Goal: Task Accomplishment & Management: Complete application form

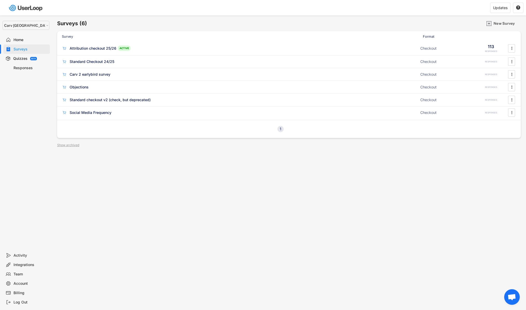
select select ""1348695171700984260__LOOKUP__1664546256262x474730326317858800""
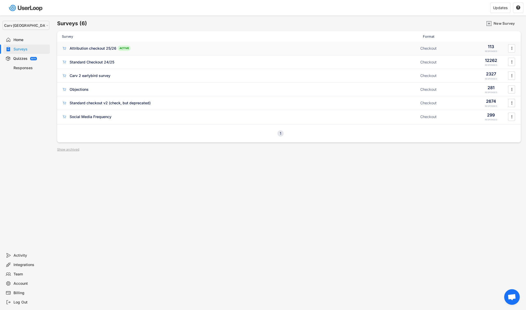
click at [90, 49] on div "Attribution checkout 25/26" at bounding box center [93, 48] width 47 height 5
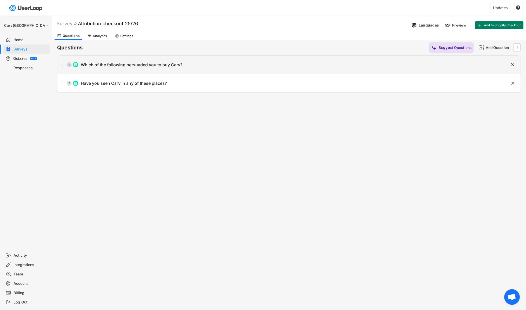
click at [120, 66] on div "Which of the following persuaded you to buy Carv?" at bounding box center [132, 64] width 102 height 5
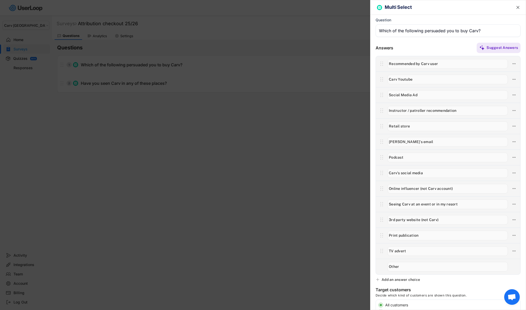
drag, startPoint x: 441, startPoint y: 62, endPoint x: 354, endPoint y: 63, distance: 86.7
click at [354, 63] on body "Surveys (6) New Survey Survey Format Attribution checkout 25/26 ACTIVE Checkout…" at bounding box center [263, 155] width 526 height 310
click at [406, 169] on input "input" at bounding box center [447, 173] width 120 height 10
click at [417, 78] on input "input" at bounding box center [447, 80] width 120 height 10
click at [391, 79] on input "input" at bounding box center [447, 80] width 120 height 10
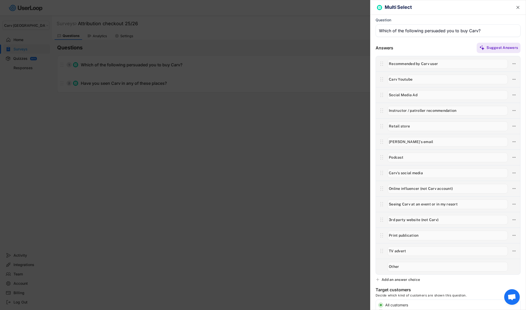
click at [391, 79] on input "input" at bounding box center [447, 80] width 120 height 10
click at [418, 79] on input "input" at bounding box center [447, 80] width 120 height 10
type input "Youtube - Carv's channel"
click at [407, 280] on div "Add an answer choice" at bounding box center [400, 279] width 38 height 5
type input "y"
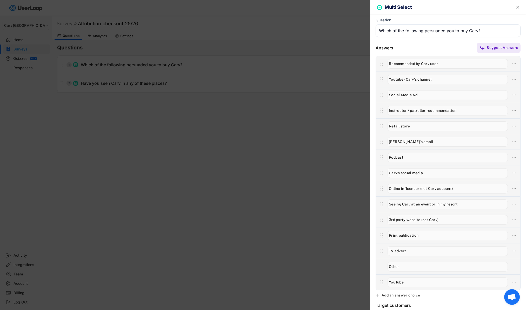
type input "YouTube"
click at [514, 280] on icon at bounding box center [514, 281] width 5 height 5
click at [469, 307] on div "Delete Answer" at bounding box center [484, 309] width 49 height 5
click at [519, 6] on icon "" at bounding box center [517, 7] width 5 height 5
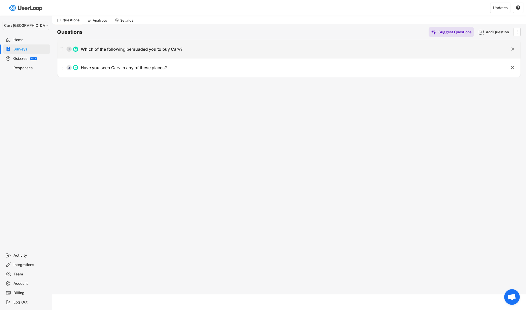
click at [440, 54] on div "1 Which of the following persuaded you to buy Carv? " at bounding box center [288, 49] width 463 height 18
type input "Which of the following persuaded you to buy Carv?"
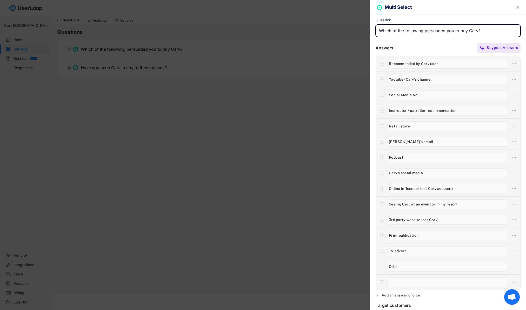
click at [422, 236] on input "input" at bounding box center [447, 235] width 120 height 10
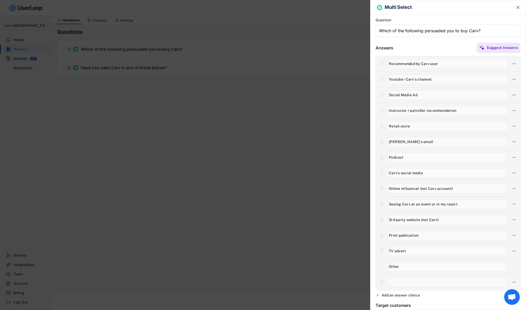
click at [450, 218] on input "input" at bounding box center [447, 220] width 120 height 10
click at [467, 205] on input "input" at bounding box center [447, 204] width 120 height 10
drag, startPoint x: 463, startPoint y: 204, endPoint x: 339, endPoint y: 204, distance: 124.4
click at [339, 204] on body "Surveys (6) New Survey Survey Format Attribution checkout 25/26 ACTIVE Checkout…" at bounding box center [263, 139] width 526 height 310
type input "Event (resort demo / expo)"
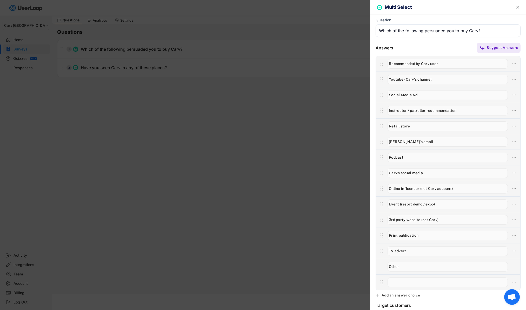
click at [382, 296] on div "Add an answer choice" at bounding box center [400, 294] width 38 height 5
click at [402, 283] on input "input" at bounding box center [447, 282] width 120 height 10
paste input "Advert in resort (lift, lodge, billboard)"
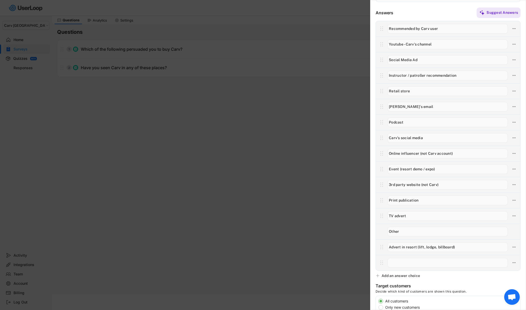
scroll to position [46, 0]
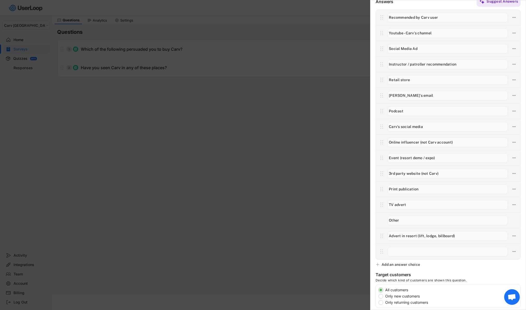
type input "Advert in resort (lift, lodge, billboard)"
click at [516, 250] on icon at bounding box center [514, 251] width 5 height 5
click at [479, 278] on div "Delete Answer" at bounding box center [484, 278] width 49 height 5
click at [459, 276] on div "Are you sure? Click to confirm." at bounding box center [481, 277] width 60 height 9
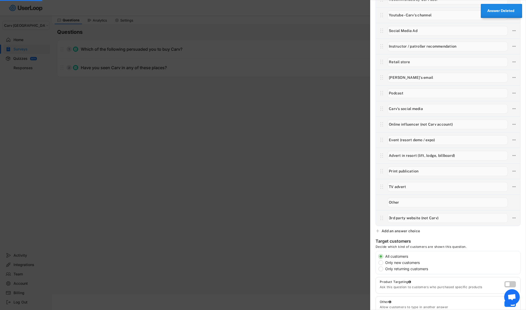
scroll to position [90, 0]
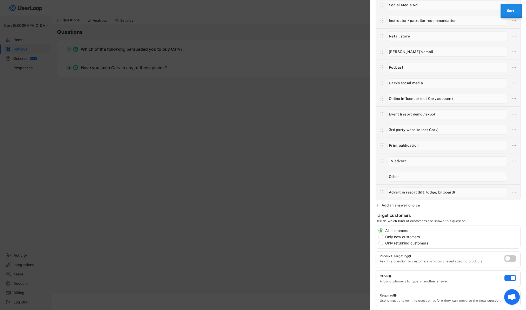
type input "Advert in resort (lift, lodge, billboard)"
type input "Print publication"
type input "TV advert"
type input "Other"
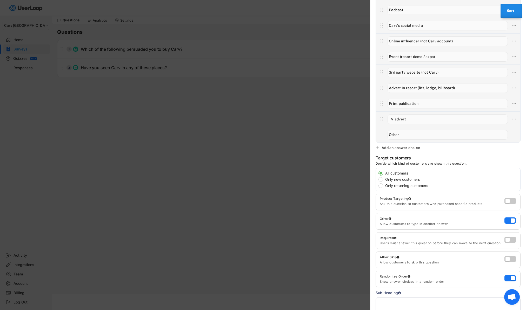
type input "Advert in resort (lift, lodge, billboard)"
type input "3rd party website (not Carv)"
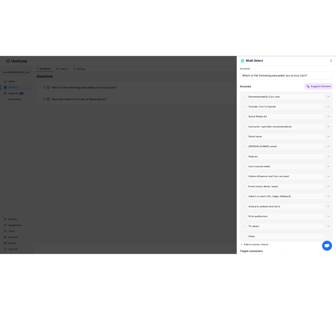
scroll to position [0, 0]
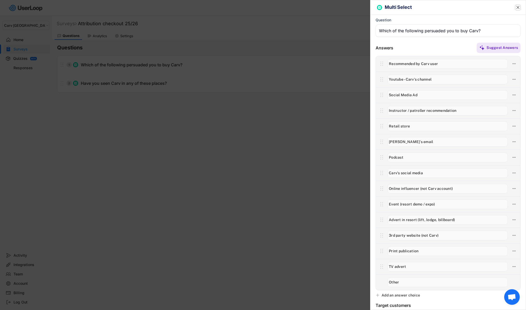
click at [520, 8] on icon "" at bounding box center [517, 7] width 5 height 5
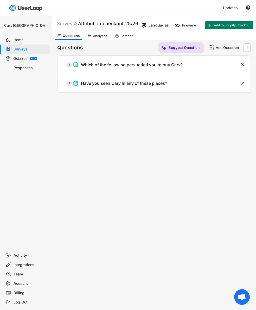
click at [253, 146] on div "Surveys Attribution checkout 25/26 Languages Preview Add to Shopify Checkout Qu…" at bounding box center [154, 141] width 204 height 250
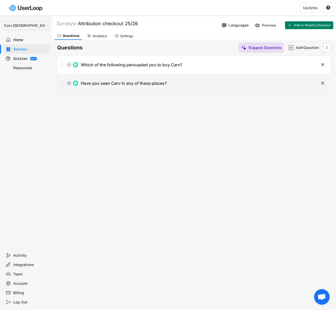
click at [115, 80] on div "Have you seen Carv in any of these places?" at bounding box center [124, 82] width 86 height 5
type input "Have you seen Carv in any of these places?"
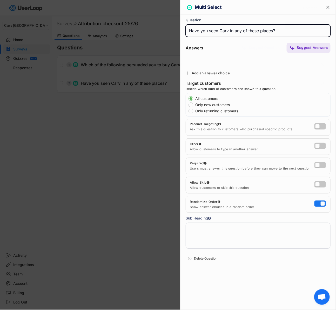
type input "OpenSnow"
type input "SkiUtah"
type input "StompIt Tutorials"
type input "Tom Gellie (Big Picture Skiing)"
type input "Outside / SKI magazine"
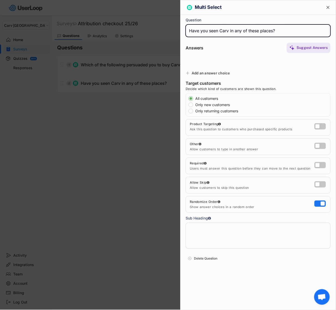
type input "At an event"
type input "Instructor association (e.g PSIA CSIA)"
type input "Blister Reviews"
type input "National Ski Patrol"
type input "Ski Club or Federation"
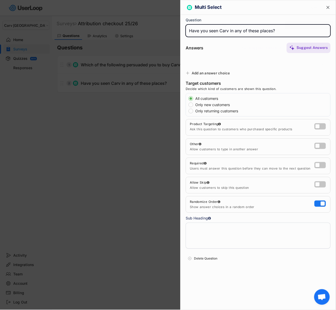
type input "TV advert"
type input "In resort presence (posters, advertising, events)"
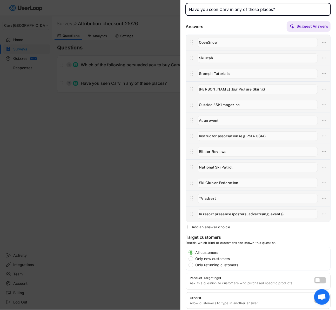
scroll to position [22, 0]
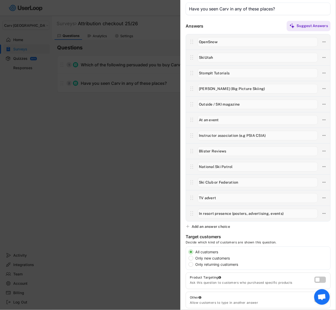
click at [219, 39] on input "input" at bounding box center [258, 42] width 120 height 10
click at [221, 47] on div at bounding box center [258, 42] width 144 height 16
click at [219, 226] on div "Add an answer choice" at bounding box center [211, 226] width 38 height 5
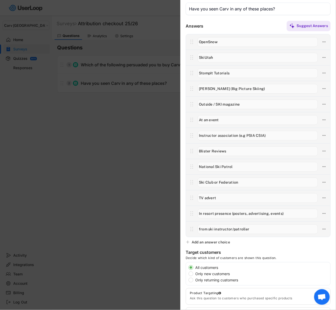
click at [200, 227] on input "input" at bounding box center [258, 229] width 120 height 10
type input "From ski instructor/patroller"
click at [203, 240] on div "Add an answer choice" at bounding box center [211, 241] width 38 height 5
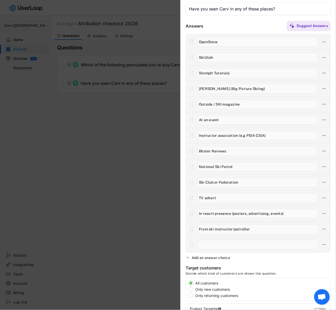
drag, startPoint x: 287, startPoint y: 212, endPoint x: 182, endPoint y: 212, distance: 105.7
click at [182, 212] on div "Answers Suggest Answers" at bounding box center [257, 136] width 155 height 232
type input "Events (resort demo / expo)"
click at [207, 246] on input "input" at bounding box center [258, 245] width 120 height 10
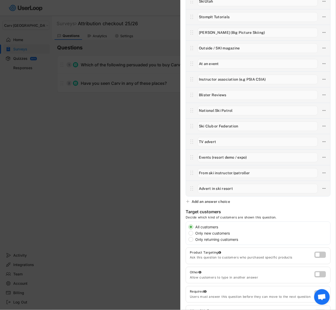
scroll to position [83, 0]
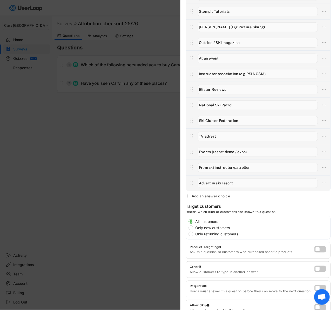
type input "Advert in ski resort"
click at [245, 259] on div "Multi Select  Question Answers Suggest Answers Add an answer choice Target cus…" at bounding box center [258, 155] width 156 height 310
click at [321, 268] on label at bounding box center [318, 267] width 11 height 6
click at [0, 0] on input "checkbox" at bounding box center [0, 0] width 0 height 0
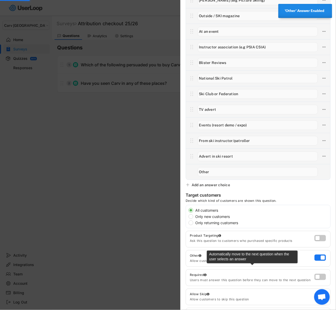
scroll to position [117, 0]
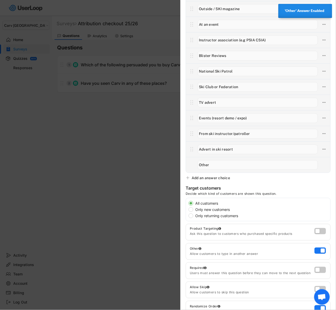
click at [314, 285] on div "Allow Skip Allow customers to skip this question" at bounding box center [252, 289] width 126 height 9
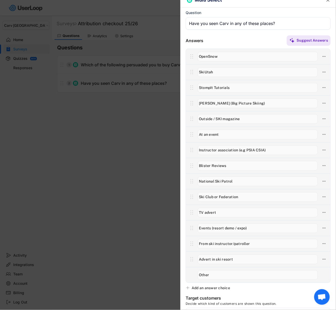
scroll to position [0, 0]
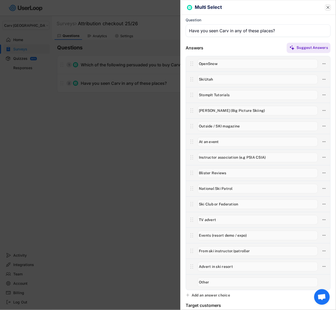
click at [329, 7] on text "" at bounding box center [327, 7] width 3 height 5
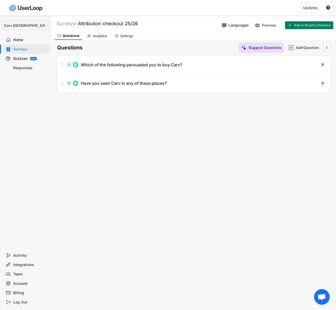
click at [125, 143] on div "Surveys Attribution checkout 25/26 Languages Preview Add to Shopify Checkout Qu…" at bounding box center [194, 141] width 284 height 250
click at [19, 48] on div "Surveys" at bounding box center [31, 49] width 34 height 5
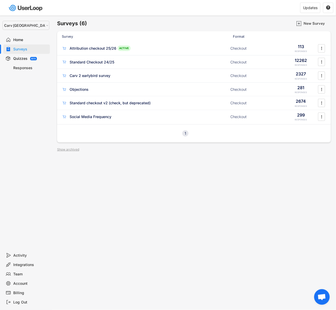
click at [20, 22] on select "Selet a store... Carv Carv USA Carv" at bounding box center [26, 25] width 47 height 9
select select ""1348695171700984260__LOOKUP__1662990825661x192652867951656960""
click at [3, 21] on select "Selet a store... Carv Carv USA Carv" at bounding box center [26, 25] width 47 height 9
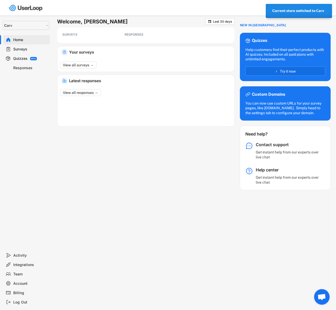
click at [28, 49] on div "Surveys" at bounding box center [31, 49] width 34 height 5
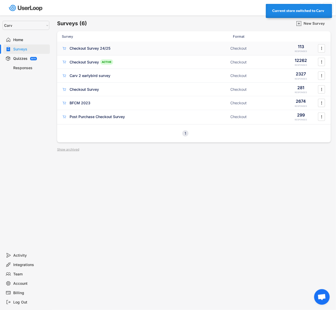
click at [103, 51] on div "Checkout Survey 24/25 ACTIVE Checkout 113 RESPONSES " at bounding box center [194, 49] width 274 height 14
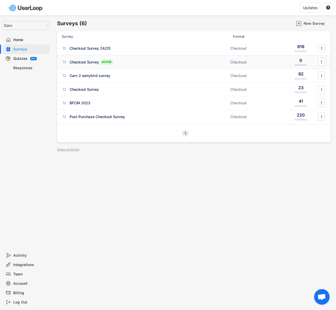
click at [89, 65] on div "Checkout Survey ACTIVE Checkout 0 RESPONSES " at bounding box center [194, 62] width 274 height 14
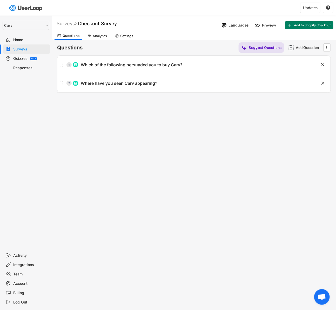
click at [120, 24] on div "Surveys Checkout Survey " at bounding box center [136, 24] width 168 height 6
click at [117, 23] on font "Checkout Survey" at bounding box center [97, 23] width 39 height 5
click at [119, 24] on input "input" at bounding box center [144, 23] width 130 height 9
type input "Checkout Survey 25/26"
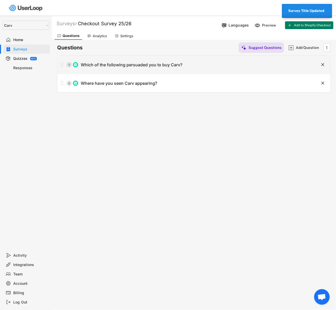
click at [170, 63] on div "Which of the following persuaded you to buy Carv?" at bounding box center [132, 64] width 102 height 5
type input "Which of the following persuaded you to buy Carv?"
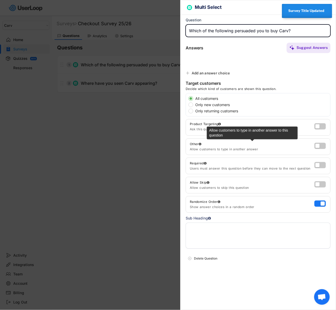
type input "Recommended by a Carv user"
type input "Carv's Youtube"
type input "Social media ad"
type input "Instructor/patroller recommendation"
type input "Retail store"
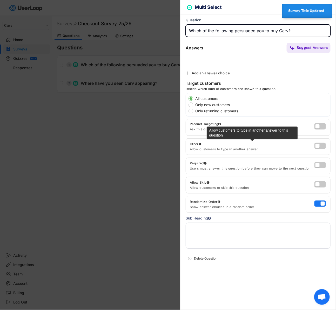
type input "Carv's eamil"
type input "Podcast"
type input "Carv's Instagram/Facebook/TikTok"
type input "Social media influencer (not Carv account)"
type input "Seeing Carv at events or in resort"
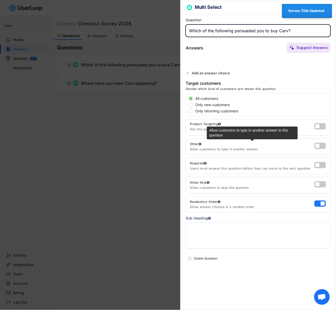
type input "3rd party websites (not Carv)"
type input "TV advert"
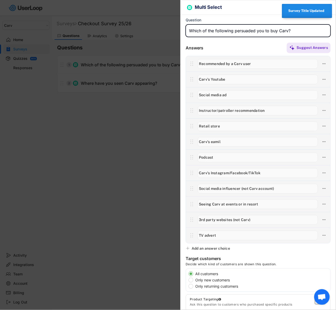
click at [204, 246] on div "Add an answer choice" at bounding box center [211, 248] width 38 height 5
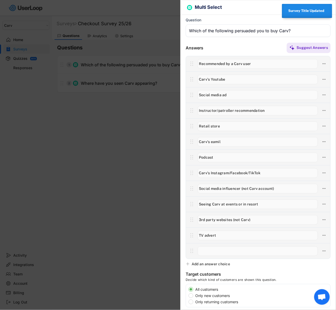
drag, startPoint x: 265, startPoint y: 202, endPoint x: 130, endPoint y: 202, distance: 135.0
click at [130, 202] on body "Welcome, Alex  Last 30 days SURVEYS 6 RESPONSES 0 Your surveys View all survey…" at bounding box center [168, 155] width 336 height 310
type input "Events (resort demo / expo)"
click at [207, 253] on input "input" at bounding box center [258, 251] width 120 height 10
paste input "Advert in resort (lift, lodge, billboard)"
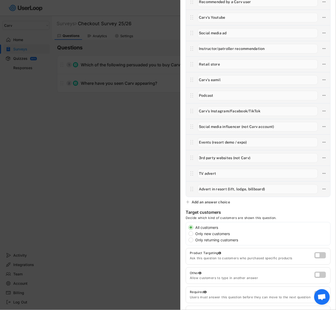
scroll to position [134, 0]
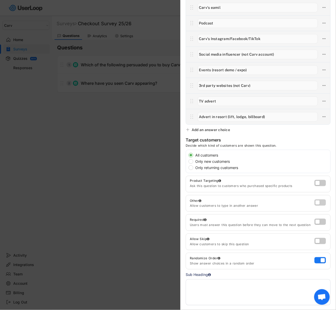
type input "Advert in resort (lift, lodge, billboard)"
click at [323, 202] on label at bounding box center [318, 201] width 11 height 6
click at [0, 0] on input "checkbox" at bounding box center [0, 0] width 0 height 0
type input "Other"
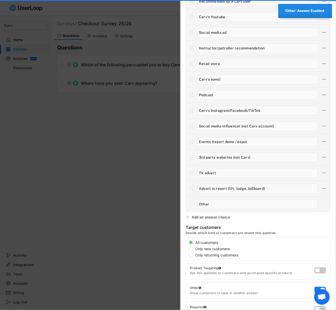
scroll to position [0, 0]
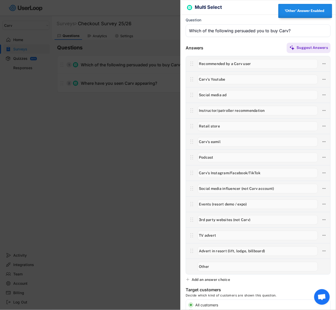
click at [249, 10] on h6 "Multi Select" at bounding box center [255, 7] width 120 height 5
click at [123, 119] on div at bounding box center [168, 155] width 336 height 310
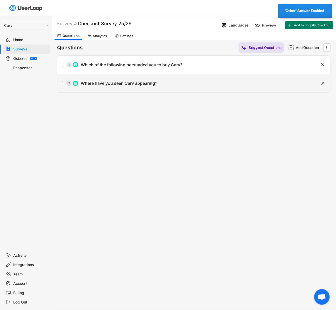
click at [123, 79] on div "2 Where have you seen Carv appearing?" at bounding box center [180, 83] width 247 height 10
type input "Where have you seen Carv appearing?"
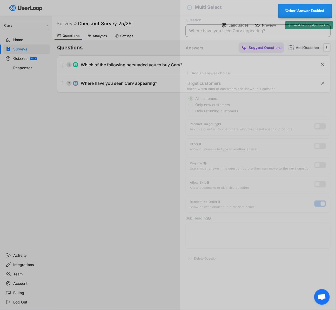
type input "OpenSnow"
type input "SkiUtah"
type input "StompIt Tutorials"
type input "Tom Gellie (Big Picture Skiing)"
type input "Deb Armstrong"
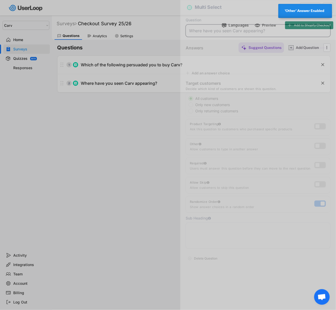
type input "At an event"
type input "Instructor association (PSIA etc)"
type input "Blister Reviews"
type input "National Ski Patrol"
type input "Ski Club or federation"
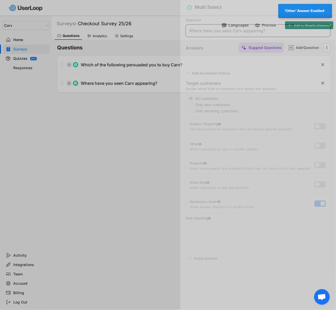
type input "TV advert"
type input "In-resort presence (posters, meet ups)"
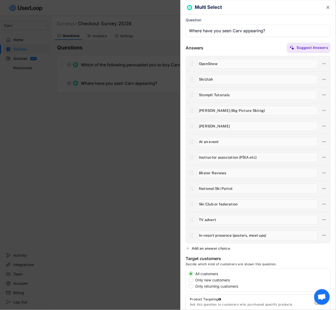
click at [223, 248] on div "Add an answer choice" at bounding box center [211, 248] width 38 height 5
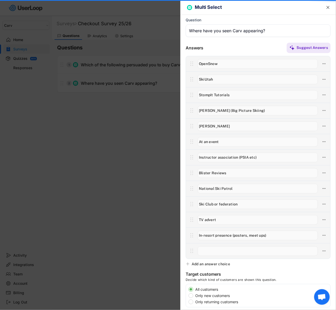
paste input "Advert in resort (lift, lodge, billboard)"
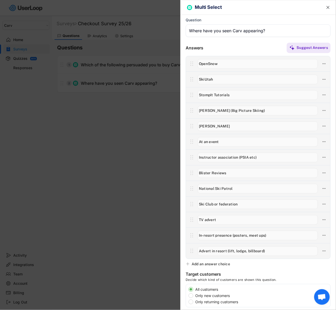
type input "Advert in resort (lift, lodge, billboard)"
drag, startPoint x: 269, startPoint y: 234, endPoint x: 128, endPoint y: 229, distance: 141.4
click at [128, 229] on body "Welcome, Alex  Last 30 days SURVEYS 6 RESPONSES 0 Your surveys View all survey…" at bounding box center [168, 155] width 336 height 310
type input "Events (resort demo / expo)"
click at [324, 141] on icon at bounding box center [324, 141] width 5 height 5
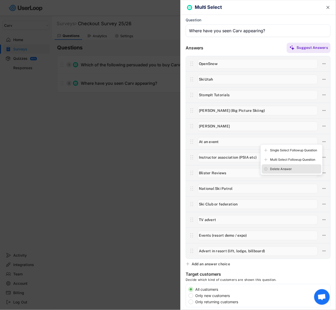
click at [286, 171] on div "Delete Answer" at bounding box center [292, 168] width 60 height 9
click at [221, 223] on input "input" at bounding box center [258, 220] width 120 height 10
drag, startPoint x: 255, startPoint y: 234, endPoint x: 152, endPoint y: 234, distance: 103.1
click at [152, 234] on body "Welcome, Alex  Last 30 days SURVEYS 6 RESPONSES 0 Your surveys View all survey…" at bounding box center [168, 155] width 336 height 310
click at [223, 143] on input "input" at bounding box center [258, 142] width 120 height 10
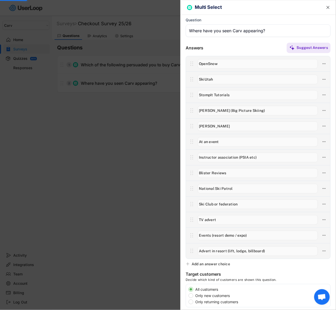
paste input "Events (resort demo / expo)"
type input "Events (resort demo / expo)"
click at [324, 236] on icon at bounding box center [324, 235] width 5 height 5
click at [286, 262] on div "Delete Answer" at bounding box center [294, 262] width 49 height 5
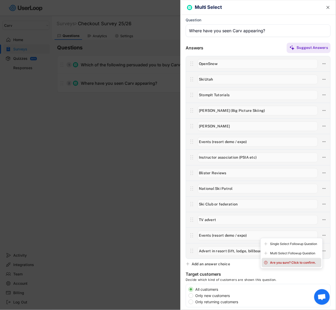
click at [288, 261] on div "Are you sure? Click to confirm." at bounding box center [294, 262] width 49 height 5
type input "Advert in resort (lift, lodge, billboard)"
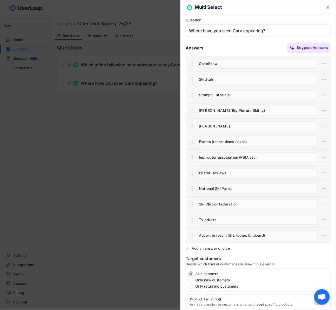
click at [210, 249] on div "Add an answer choice" at bounding box center [211, 248] width 38 height 5
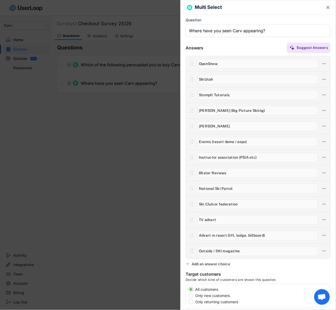
type input "Outside / SKI magazine"
click at [140, 227] on div at bounding box center [168, 155] width 336 height 310
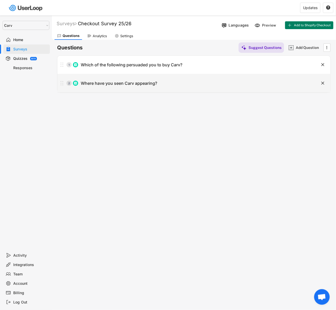
click at [143, 87] on div "2 Where have you seen Carv appearing?" at bounding box center [180, 83] width 247 height 10
type input "Where have you seen Carv appearing?"
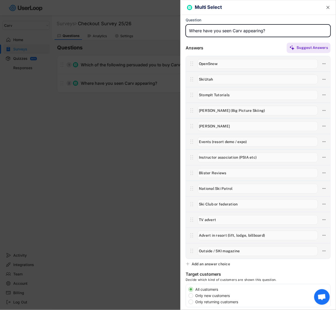
scroll to position [3, 0]
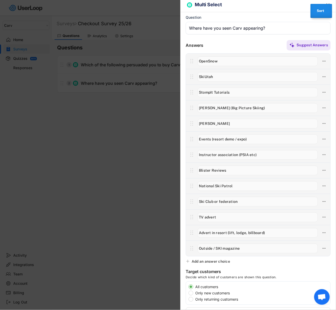
type input "Outside / SKI magazine"
type input "Deb Armstrong"
type input "Events (resort demo / expo)"
type input "Instructor association (PSIA etc)"
type input "Blister Reviews"
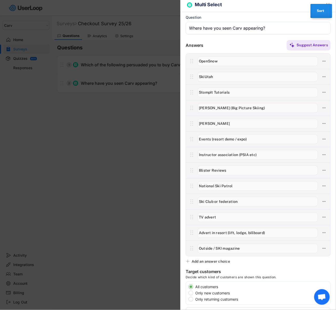
type input "National Ski Patrol"
type input "Ski Club or federation"
type input "TV advert"
type input "Advert in resort (lift, lodge, billboard)"
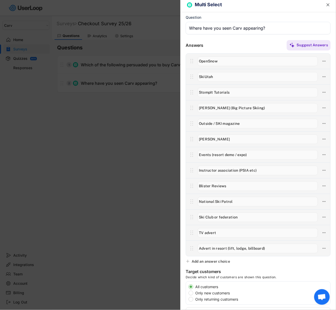
click at [217, 260] on div "Add an answer choice" at bounding box center [211, 261] width 38 height 5
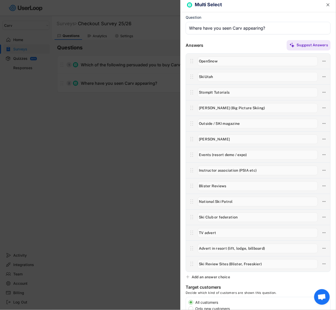
type input "Ski Review Sites (Blister, Freeskier)"
click at [160, 225] on div at bounding box center [168, 155] width 336 height 310
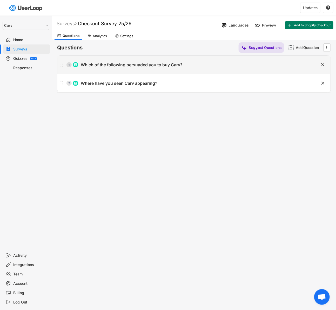
click at [183, 80] on div "2 Where have you seen Carv appearing?" at bounding box center [180, 83] width 247 height 10
type input "Where have you seen Carv appearing?"
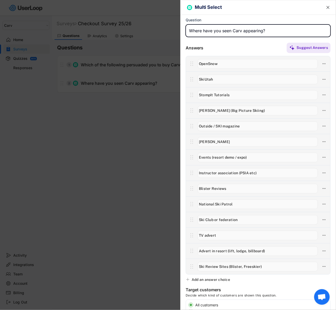
scroll to position [147, 0]
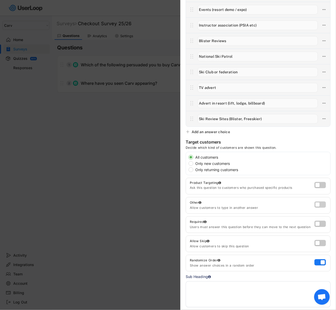
click at [323, 205] on label at bounding box center [318, 203] width 11 height 6
click at [0, 0] on input "checkbox" at bounding box center [0, 0] width 0 height 0
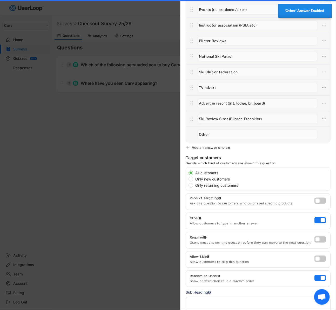
scroll to position [0, 0]
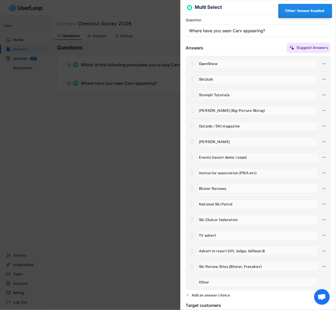
click at [120, 141] on div at bounding box center [168, 155] width 336 height 310
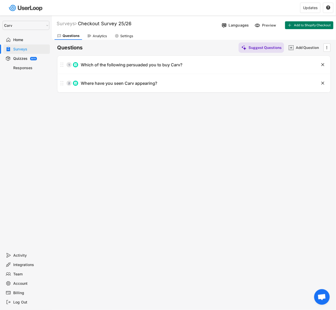
click at [34, 27] on select "Selet a store... Carv Carv USA Carv" at bounding box center [26, 25] width 47 height 9
click at [3, 21] on select "Selet a store... Carv Carv USA Carv" at bounding box center [26, 25] width 47 height 9
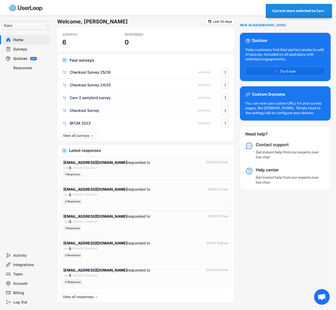
click at [21, 49] on div "Surveys" at bounding box center [31, 49] width 34 height 5
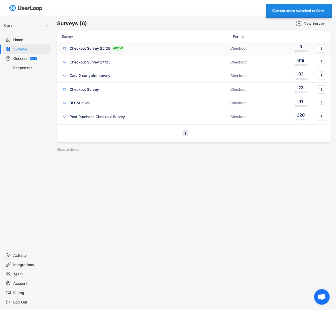
click at [90, 51] on div "Checkout Survey 25/26 ACTIVE" at bounding box center [144, 47] width 165 height 5
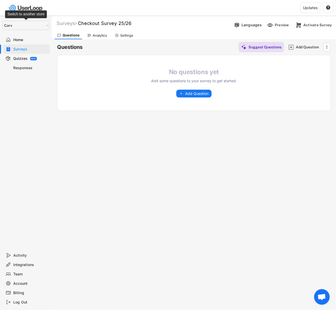
click at [14, 28] on select "Selet a store... Carv Carv USA Carv" at bounding box center [26, 25] width 47 height 9
select select ""1348695171700984260__LOOKUP__1664546256262x474730326317858800""
click at [3, 21] on select "Selet a store... Carv Carv USA Carv" at bounding box center [26, 25] width 47 height 9
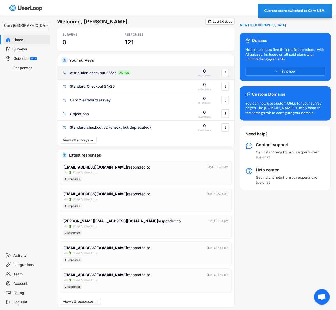
click at [149, 69] on div "Attribution checkout 25/26 ACTIVE 0 RESPONSES " at bounding box center [145, 73] width 177 height 14
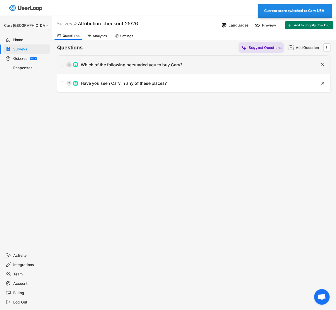
click at [103, 66] on div "Which of the following persuaded you to buy Carv?" at bounding box center [132, 64] width 102 height 5
type input "Which of the following persuaded you to buy Carv?"
type input "Recommended by Carv user"
type input "Youtube - Carv's channel"
type input "Social Media Ad"
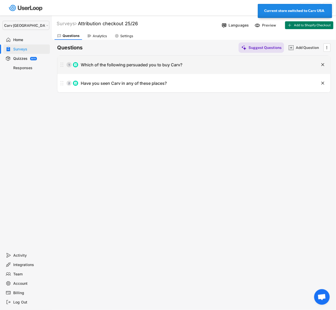
type input "Instructor / patroller recommendation"
type input "Retail store"
type input "Carv's email"
type input "Podcast"
type input "Carv's social media"
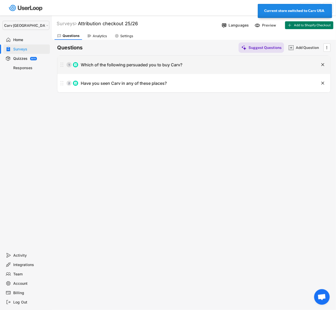
type input "Online influencer (not Carv account)"
type input "Event (resort demo / expo)"
type input "Advert in resort (lift, lodge, billboard)"
type input "3rd party website (not Carv)"
type input "Print publication"
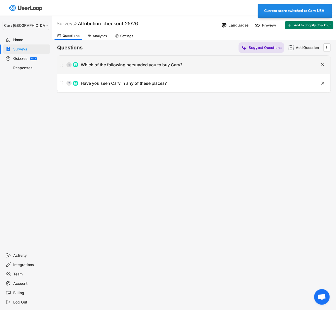
type input "TV advert"
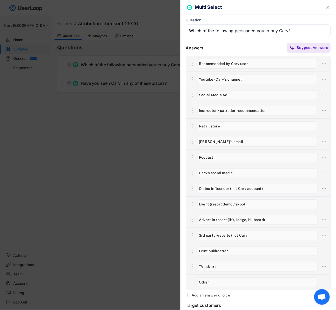
click at [115, 93] on div at bounding box center [168, 155] width 336 height 310
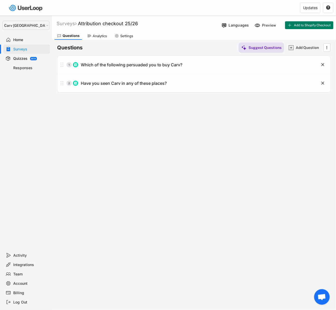
click at [108, 85] on div "Have you seen Carv in any of these places?" at bounding box center [124, 82] width 86 height 5
type input "Have you seen Carv in any of these places?"
type input "OpenSnow"
type input "SkiUtah"
type input "StompIt Tutorials"
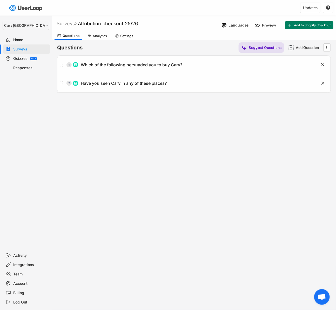
type input "Tom Gellie (Big Picture Skiing)"
type input "Outside / SKI magazine"
type input "At an event"
type input "Instructor association (e.g PSIA CSIA)"
type input "Blister Reviews"
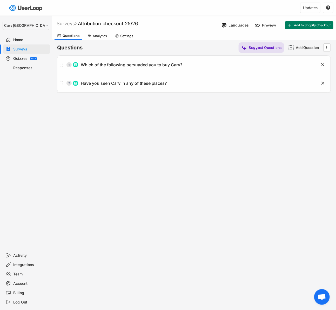
type input "National Ski Patrol"
type input "Ski Club or Federation"
type input "TV advert"
type input "Events (resort demo / expo)"
type input "From ski instructor/patroller"
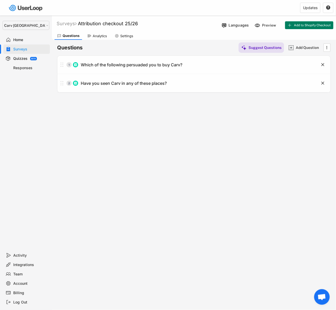
type input "Advert in ski resort"
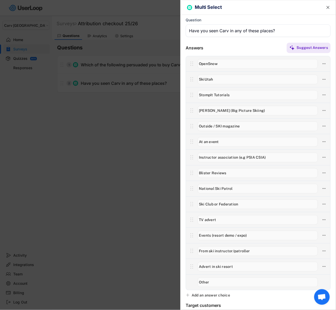
click at [23, 24] on div at bounding box center [168, 155] width 336 height 310
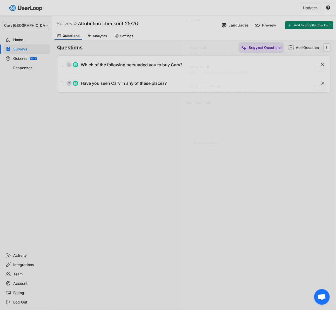
click at [40, 24] on body "Welcome, Alex  Last 30 days SURVEYS 0 RESPONSES 121 Your surveys Attribution c…" at bounding box center [168, 155] width 336 height 310
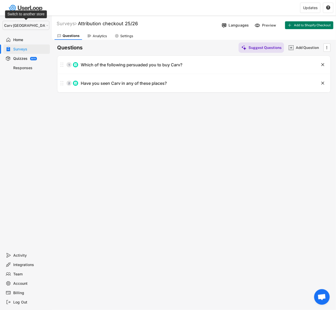
click at [40, 24] on select "Selet a store... Carv Carv USA Carv" at bounding box center [26, 25] width 47 height 9
click at [3, 21] on select "Selet a store... Carv Carv USA Carv" at bounding box center [26, 25] width 47 height 9
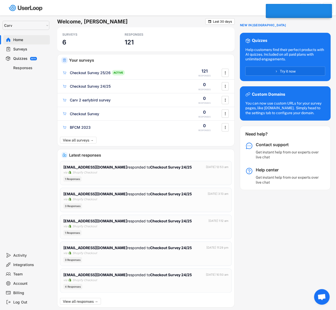
click at [22, 26] on select "Selet a store... Carv Carv USA Carv" at bounding box center [26, 25] width 47 height 9
select select ""1348695171700984260__LOOKUP__1664548048980x661388971389485000""
click at [3, 21] on select "Selet a store... Carv Carv USA Carv" at bounding box center [26, 25] width 47 height 9
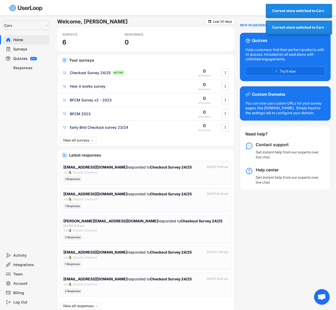
click at [21, 49] on div "Surveys" at bounding box center [31, 49] width 34 height 5
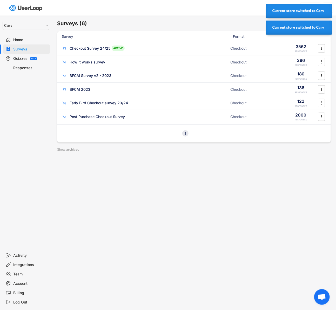
click at [232, 194] on div "Surveys (6) New Survey Survey Format Checkout Survey 24/25 ACTIVE Checkout 3562…" at bounding box center [194, 141] width 284 height 250
click at [309, 27] on div "New Survey" at bounding box center [317, 23] width 26 height 10
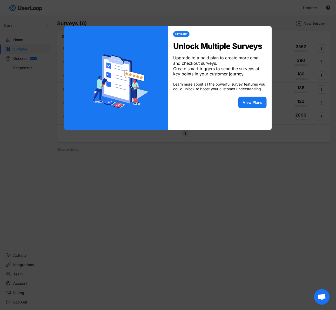
click at [230, 167] on div at bounding box center [168, 155] width 336 height 310
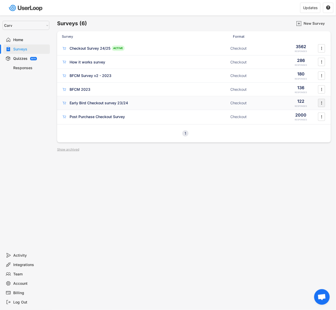
click at [323, 101] on icon "" at bounding box center [321, 103] width 5 height 8
click at [262, 158] on div "Surveys (6) New Survey Survey Format Checkout Survey 24/25 ACTIVE Checkout 3562…" at bounding box center [194, 141] width 284 height 250
click at [322, 89] on icon "" at bounding box center [321, 89] width 5 height 8
click at [301, 162] on div "Archive" at bounding box center [314, 162] width 33 height 4
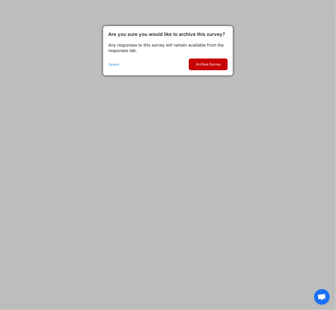
click at [220, 64] on button "Archive Survey" at bounding box center [208, 64] width 39 height 12
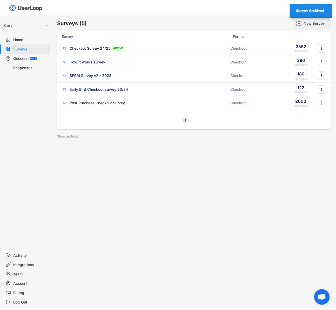
click at [317, 26] on div "New Survey" at bounding box center [317, 23] width 26 height 10
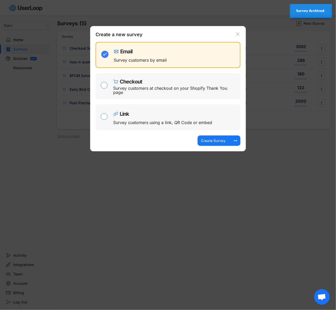
click at [176, 88] on div "Survey customers at checkout on your Shopify Thank You page" at bounding box center [174, 90] width 123 height 8
checkbox input "false"
checkbox input "true"
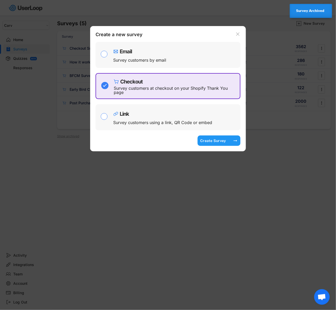
click at [210, 140] on div "Create Survey" at bounding box center [213, 140] width 26 height 5
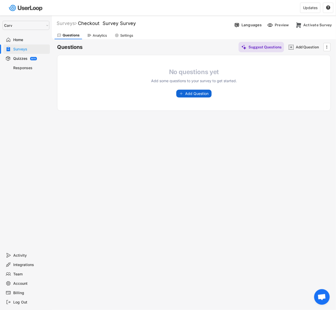
click at [185, 92] on button "Add Question" at bounding box center [193, 94] width 35 height 8
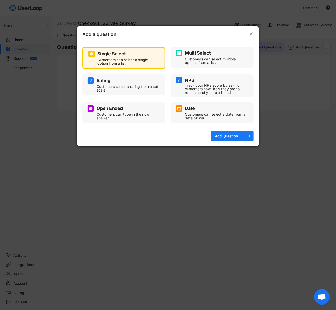
click at [202, 62] on div "Customers can select multiple options from a list." at bounding box center [216, 60] width 62 height 7
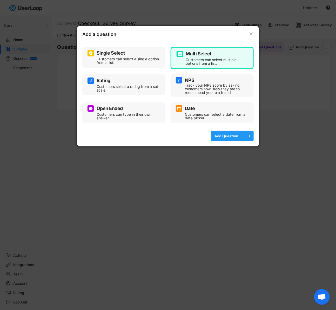
click at [236, 139] on div "Add Question" at bounding box center [226, 136] width 26 height 10
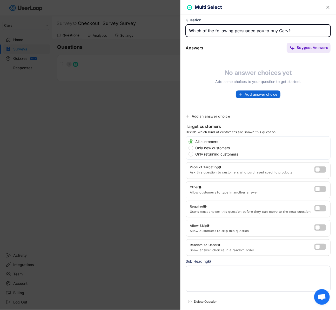
type input "Which of the following persuaded you to buy Carv?"
click at [257, 92] on span "Add answer choice" at bounding box center [261, 94] width 33 height 4
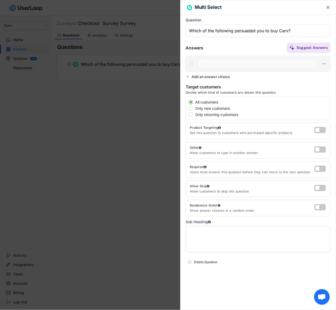
click at [206, 62] on input "input" at bounding box center [258, 64] width 120 height 10
type input "Recommended by Carv user"
click at [226, 77] on div "Add an answer choice" at bounding box center [211, 76] width 38 height 5
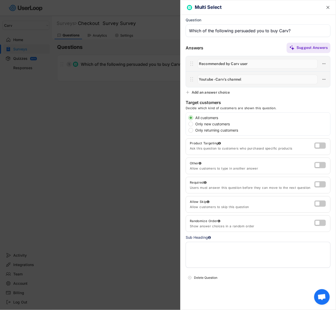
type input "Youtube - Carv's channel"
click at [200, 90] on div "Add an answer choice" at bounding box center [211, 92] width 38 height 5
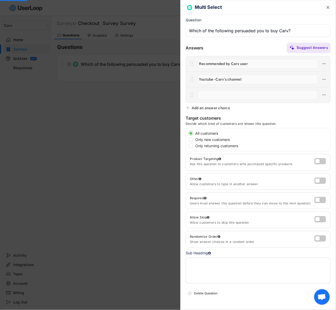
click at [223, 94] on input "input" at bounding box center [258, 95] width 120 height 10
type input "Social Media Ad"
click at [228, 107] on div "Add an answer choice" at bounding box center [211, 107] width 38 height 5
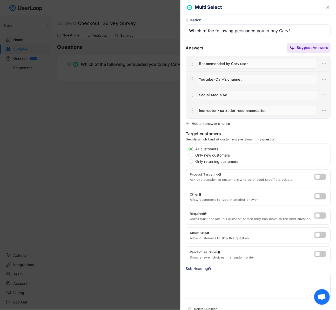
type input "Instructor / patroller recommendation"
click at [201, 123] on div "Add an answer choice" at bounding box center [211, 123] width 38 height 5
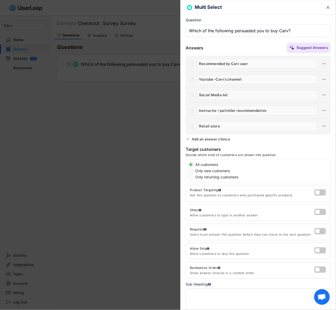
type input "Retail store"
click at [207, 139] on div "Add an answer choice" at bounding box center [211, 139] width 38 height 5
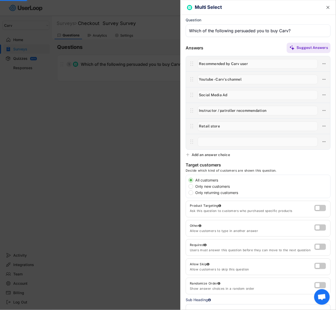
click at [216, 139] on input "input" at bounding box center [258, 142] width 120 height 10
type input "Carv's email"
click at [213, 156] on div "Add an answer choice" at bounding box center [211, 154] width 38 height 5
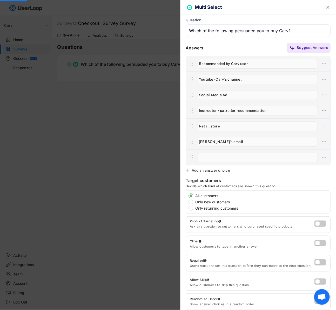
click at [225, 157] on input "input" at bounding box center [258, 157] width 120 height 10
type input "Podcast"
click at [216, 171] on div "Add an answer choice" at bounding box center [211, 170] width 38 height 5
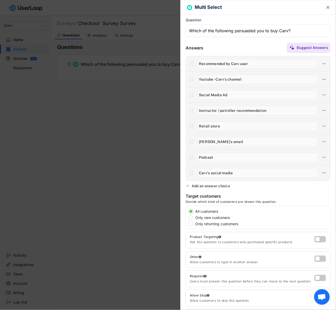
type input "Carv's social media"
click at [220, 185] on div "Add an answer choice" at bounding box center [211, 185] width 38 height 5
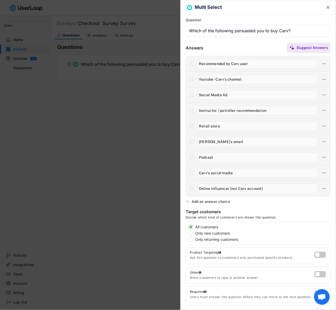
type input "Online influencer (not Carv account)"
click at [213, 204] on div "Multi Select  Question Answers Suggest Answers No answer choices yet Add some …" at bounding box center [258, 155] width 156 height 310
click at [214, 202] on div "Add an answer choice" at bounding box center [211, 201] width 38 height 5
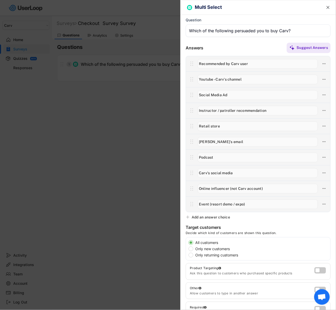
type input "Event (resort demo / expo)"
click at [203, 214] on div "Add an answer choice" at bounding box center [211, 216] width 38 height 5
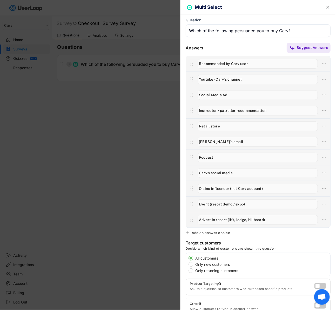
type input "Advert in resort (lift, lodge, billboard)"
click at [199, 232] on div "Add an answer choice" at bounding box center [211, 232] width 38 height 5
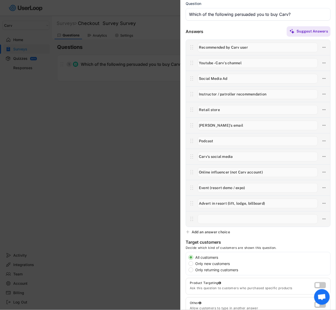
scroll to position [17, 0]
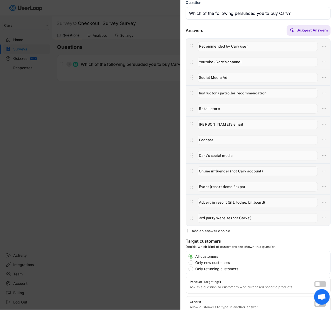
type input "3rd party website (not Carvs')"
click at [208, 230] on div "Add an answer choice" at bounding box center [211, 230] width 38 height 5
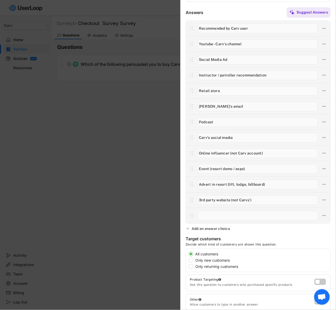
scroll to position [42, 0]
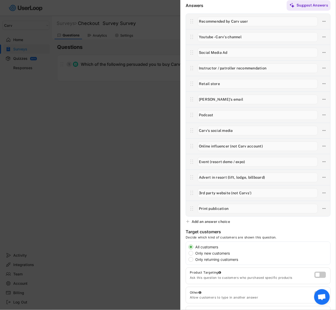
type input "Print publication"
click at [221, 221] on div "Add an answer choice" at bounding box center [211, 221] width 38 height 5
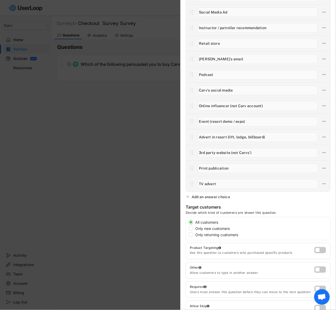
scroll to position [105, 0]
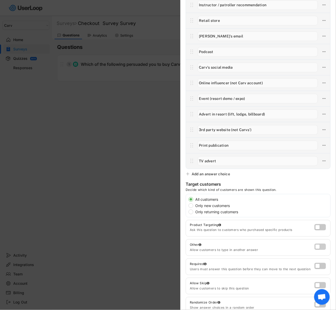
type input "TV advert"
click at [320, 246] on label at bounding box center [318, 245] width 11 height 6
click at [0, 0] on input "checkbox" at bounding box center [0, 0] width 0 height 0
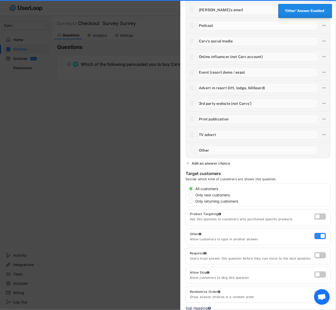
scroll to position [155, 0]
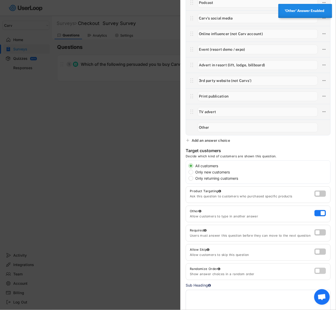
click at [322, 270] on label at bounding box center [318, 269] width 11 height 6
click at [0, 0] on input "checkbox" at bounding box center [0, 0] width 0 height 0
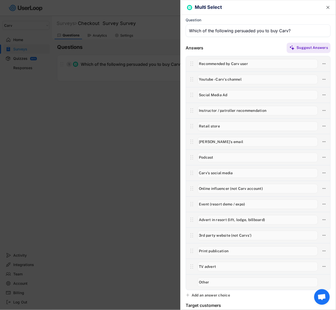
click at [96, 104] on div at bounding box center [168, 155] width 336 height 310
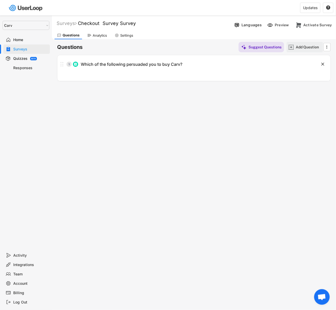
click at [294, 44] on div "Add Question" at bounding box center [305, 47] width 36 height 10
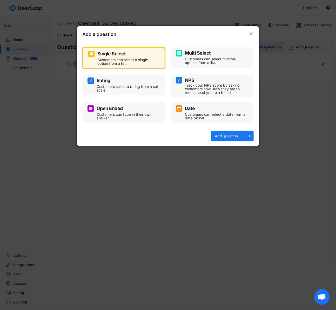
click at [186, 56] on div "Multi Select" at bounding box center [212, 53] width 73 height 6
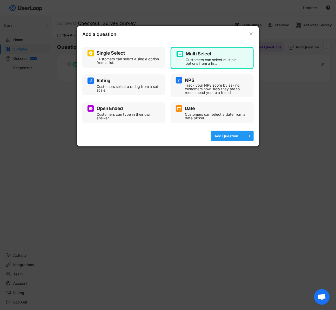
click at [228, 138] on div "Add Question" at bounding box center [226, 136] width 26 height 10
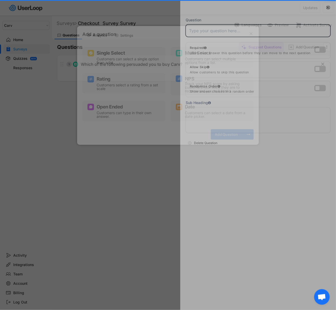
click at [230, 137] on div " Question Answers Suggest Answers No answer choices yet Add some choices to yo…" at bounding box center [258, 155] width 156 height 310
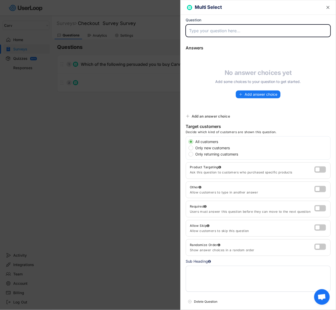
click at [211, 33] on input "input" at bounding box center [258, 30] width 145 height 12
type input "Have you seen Carv in any of these places?"
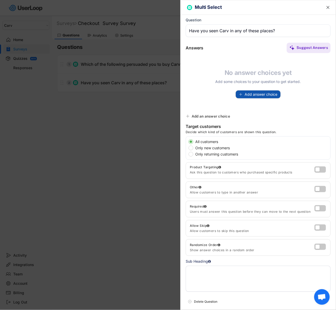
click at [255, 93] on span "Add answer choice" at bounding box center [261, 94] width 33 height 4
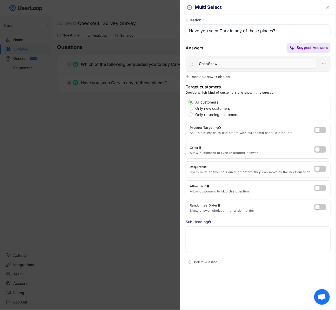
type input "OpenSnow"
click at [200, 75] on div "Add an answer choice" at bounding box center [211, 76] width 38 height 5
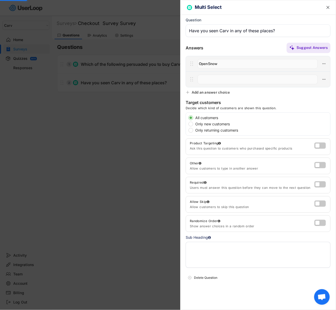
click at [205, 78] on input "input" at bounding box center [258, 80] width 120 height 10
type input "SkiUtah"
click at [207, 90] on div "Add an answer choice" at bounding box center [211, 92] width 38 height 5
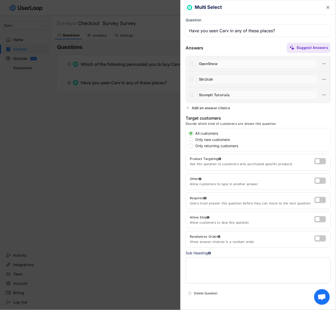
type input "StompIt Tutorials"
click at [214, 108] on div "Add an answer choice" at bounding box center [211, 107] width 38 height 5
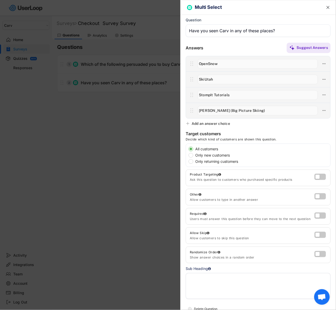
type input "Tom Gellie (Big Picture Skiing)"
click at [211, 123] on div "Add an answer choice" at bounding box center [211, 123] width 38 height 5
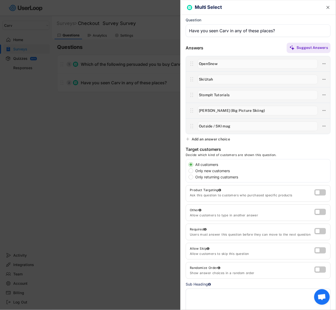
type input "Outside / SKI mag"
click at [226, 137] on div "Add an answer choice" at bounding box center [211, 139] width 38 height 5
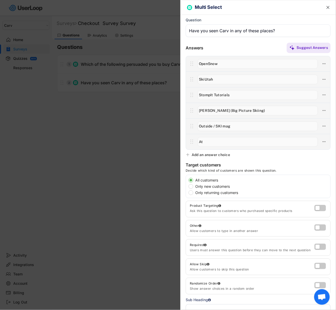
type input "A"
type input "Event (resort demo / expo)"
click at [210, 155] on div "Add an answer choice" at bounding box center [211, 154] width 38 height 5
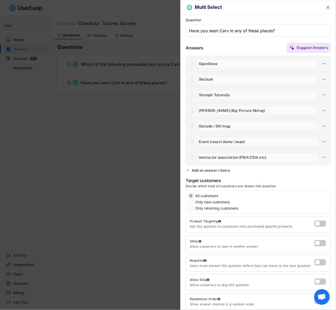
type input "Instructor association (PSIA CSIA etc)"
click at [203, 169] on div "Add an answer choice" at bounding box center [211, 170] width 38 height 5
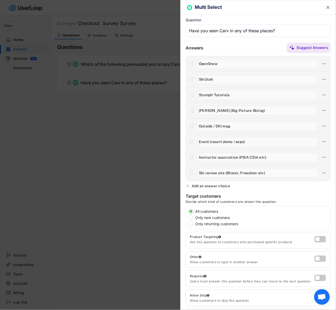
type input "Ski review site (Blister, Freeskier etc)"
click at [209, 185] on div "Add an answer choice" at bounding box center [211, 185] width 38 height 5
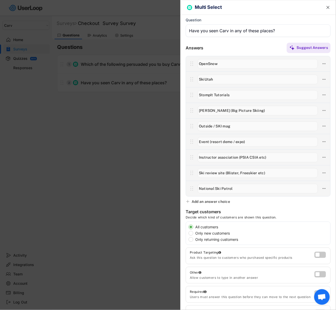
type input "National Ski Patrol"
click at [213, 200] on div "Add an answer choice" at bounding box center [211, 201] width 38 height 5
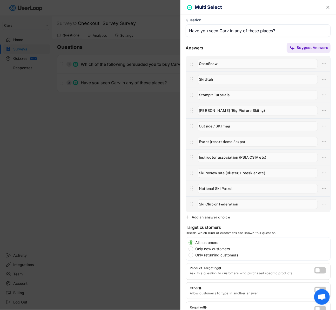
type input "Ski Club or Federation"
click at [223, 217] on div "Add an answer choice" at bounding box center [211, 216] width 38 height 5
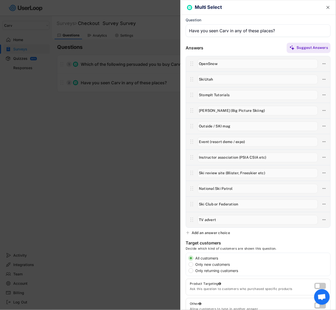
type input "TV advert"
click at [222, 232] on div "Add an answer choice" at bounding box center [211, 232] width 38 height 5
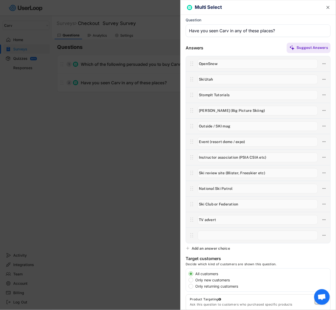
type input "R"
paste input "input"
click at [246, 235] on input "input" at bounding box center [258, 235] width 120 height 10
paste input "(lift, lodge, billboard)"
type input "Advert in ski resort (lift, lodge, billboard)"
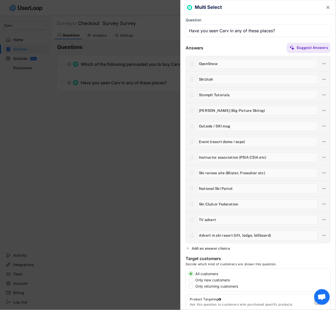
click at [284, 194] on div at bounding box center [258, 188] width 144 height 16
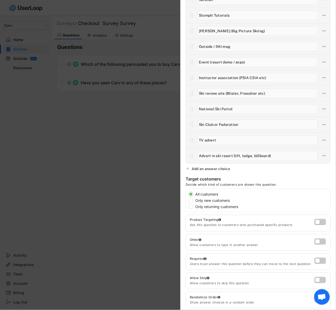
scroll to position [91, 0]
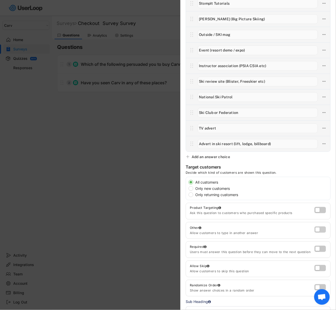
click at [319, 226] on label at bounding box center [318, 228] width 11 height 6
click at [0, 0] on input "checkbox" at bounding box center [0, 0] width 0 height 0
type input "Other"
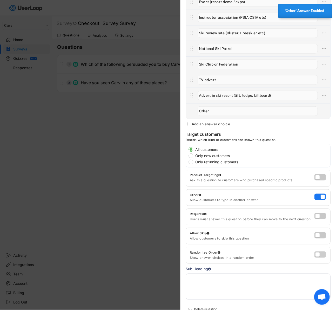
scroll to position [140, 0]
click at [321, 255] on label at bounding box center [318, 252] width 11 height 6
click at [0, 0] on input "checkbox" at bounding box center [0, 0] width 0 height 0
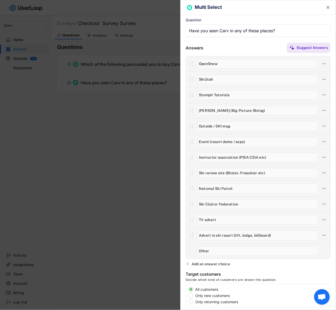
click at [147, 136] on div at bounding box center [168, 155] width 336 height 310
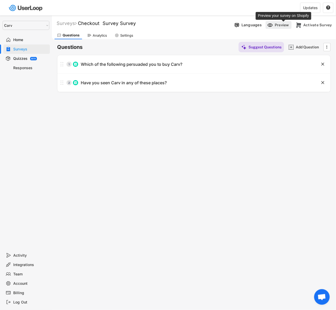
click at [301, 25] on img at bounding box center [298, 24] width 5 height 5
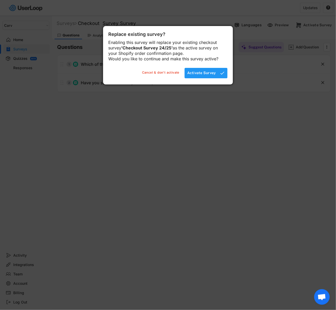
click at [212, 75] on div "Activate Survey" at bounding box center [201, 72] width 29 height 5
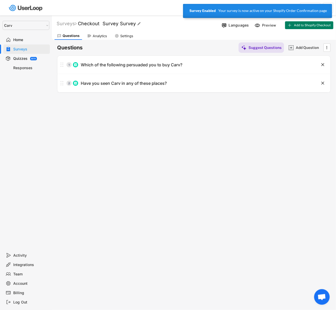
click at [128, 24] on font "Checkout Survey Survey" at bounding box center [107, 23] width 58 height 5
click at [120, 24] on input "input" at bounding box center [144, 23] width 130 height 9
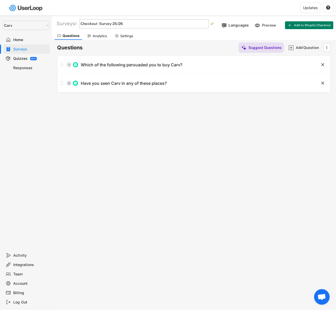
click at [102, 24] on input "input" at bounding box center [144, 23] width 130 height 9
type input "Checkout Survey 25/26"
click at [138, 129] on div "Surveys Checkout Survey Survey   Languages Preview Add to Shopify Checkout Ac…" at bounding box center [194, 141] width 284 height 250
click at [23, 22] on select "Selet a store... Carv Carv USA Carv" at bounding box center [26, 25] width 47 height 9
select select ""1348695171700984260__LOOKUP__1664546256262x474730326317858800""
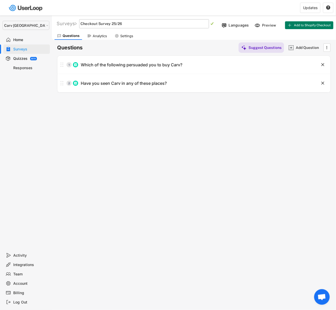
click at [3, 21] on select "Selet a store... Carv Carv USA Carv" at bounding box center [26, 25] width 47 height 9
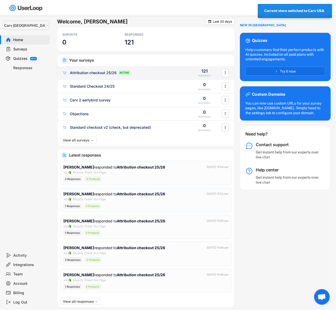
click at [92, 71] on div "Attribution checkout 25/26" at bounding box center [93, 72] width 47 height 5
type input "Attribution checkout 25/26"
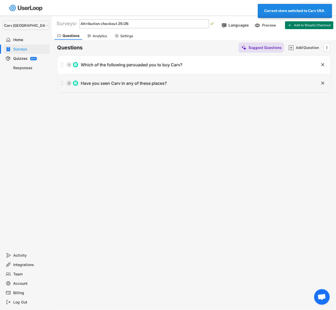
click at [116, 80] on div "Have you seen Carv in any of these places?" at bounding box center [124, 82] width 86 height 5
type input "Have you seen Carv in any of these places?"
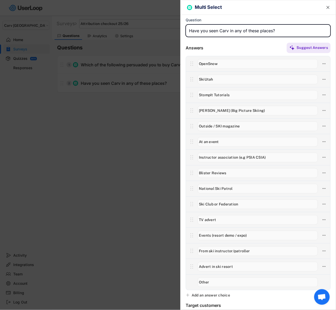
click at [230, 236] on input "input" at bounding box center [258, 235] width 120 height 10
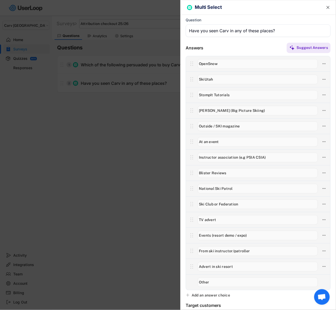
click at [219, 139] on input "input" at bounding box center [258, 142] width 120 height 10
paste input "Events (resort demo / expo)"
type input "Events (resort demo / expo)"
click at [324, 236] on icon at bounding box center [324, 235] width 5 height 5
click at [295, 261] on div "Delete Answer" at bounding box center [294, 262] width 49 height 5
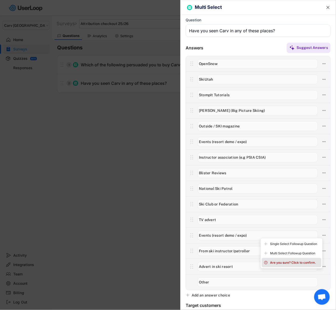
click at [273, 260] on div "Are you sure? Click to confirm." at bounding box center [294, 262] width 49 height 5
type input "From ski instructor/patroller"
type input "Advert in ski resort"
type input "Other"
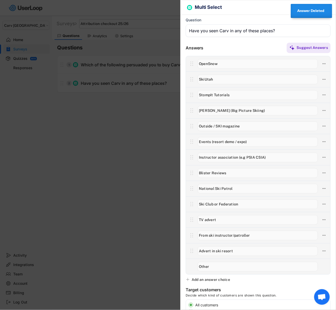
click at [240, 251] on input "input" at bounding box center [258, 251] width 120 height 10
paste input "(lift, lodge, billboard)"
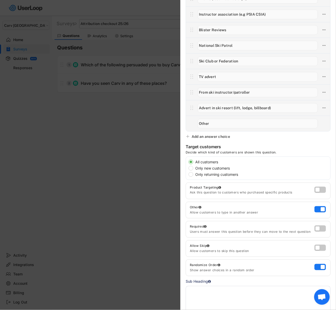
scroll to position [129, 0]
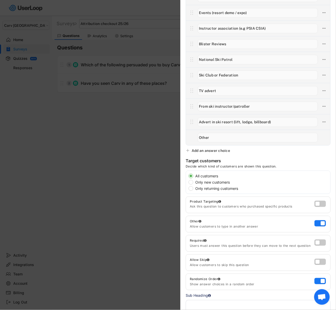
type input "Advert in ski resort (lift, lodge, billboard)"
click at [238, 104] on input "input" at bounding box center [258, 107] width 120 height 10
click at [204, 108] on input "input" at bounding box center [258, 107] width 120 height 10
click at [207, 107] on input "input" at bounding box center [258, 107] width 120 height 10
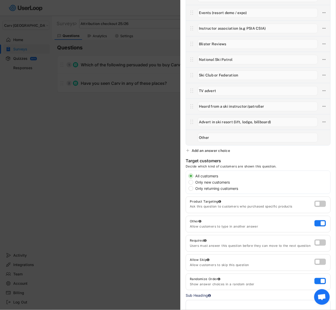
click at [225, 106] on input "input" at bounding box center [258, 107] width 120 height 10
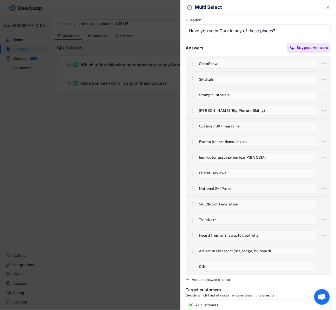
type input "Heard from an instructor/patroller"
click at [329, 7] on text "" at bounding box center [327, 7] width 3 height 5
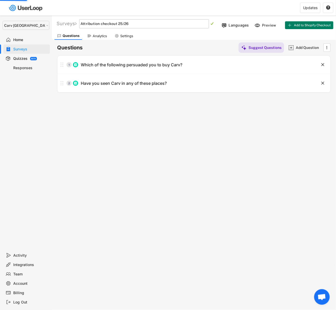
click at [32, 26] on select "Selet a store... Carv Carv USA Carv" at bounding box center [26, 25] width 47 height 9
select select ""1348695171700984260__LOOKUP__1662990825661x192652867951656960""
click at [3, 21] on select "Selet a store... Carv Carv USA Carv" at bounding box center [26, 25] width 47 height 9
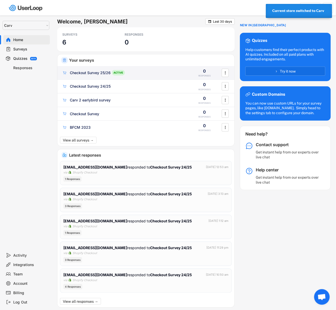
click at [89, 73] on div "Checkout Survey 25/26" at bounding box center [90, 72] width 41 height 5
type input "Checkout Survey 25/26"
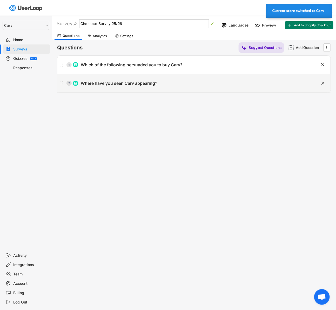
click at [90, 86] on div "2 Where have you seen Carv appearing?" at bounding box center [180, 83] width 247 height 10
type input "Where have you seen Carv appearing?"
type input "Deb Armstrong"
type input "Events (resort demo / expo)"
type input "Instructor association (PSIA etc)"
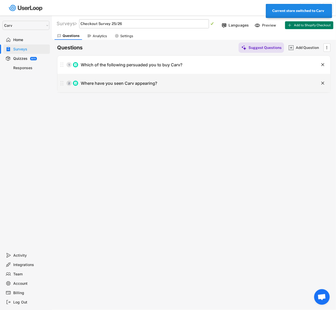
type input "Blister Reviews"
type input "National Ski Patrol"
type input "Ski Club or federation"
type input "TV advert"
type input "Advert in resort (lift, lodge, billboard)"
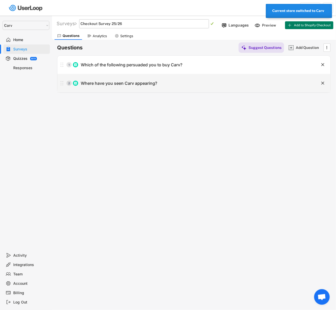
type input "Ski Review Sites (Blister, Freeskier)"
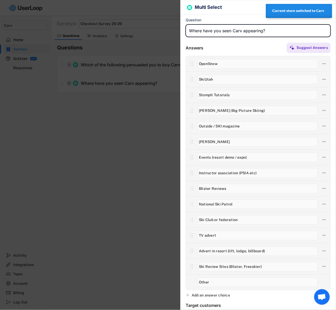
drag, startPoint x: 271, startPoint y: 29, endPoint x: 143, endPoint y: 29, distance: 127.8
click at [143, 29] on body "Welcome, Alex  Last 30 days SURVEYS 6 RESPONSES 0 Your surveys Checkout Survey…" at bounding box center [168, 155] width 336 height 310
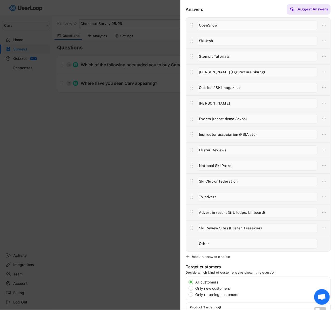
scroll to position [45, 0]
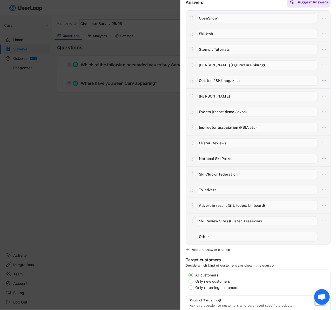
type input "Have you seen Carv in any of the following?"
click at [325, 206] on icon at bounding box center [324, 205] width 5 height 5
click at [214, 246] on div "Multi Select  Question Answers Suggest Answers Add an answer choice Target cus…" at bounding box center [258, 155] width 156 height 310
click at [217, 248] on div "Add an answer choice" at bounding box center [211, 249] width 38 height 5
type input "Other"
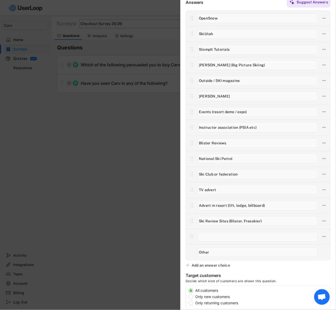
paste input "Heard from an instructor/patroller"
type input "Heard from an instructor/patroller"
click at [135, 212] on div at bounding box center [168, 155] width 336 height 310
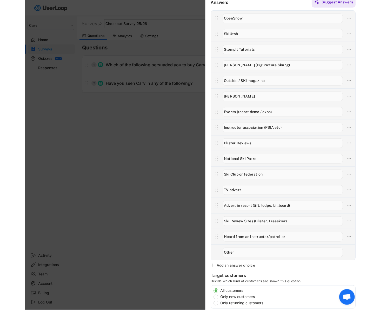
scroll to position [0, 0]
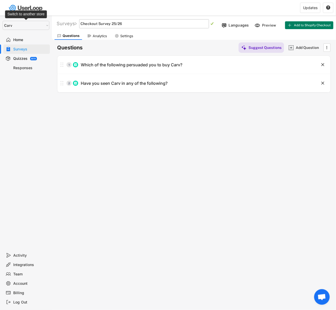
click at [29, 26] on select "Selet a store... Carv Carv USA Carv" at bounding box center [26, 25] width 47 height 9
select select ""1348695171700984260__LOOKUP__1664548048980x661388971389485000""
click at [3, 21] on select "Selet a store... Carv Carv USA Carv" at bounding box center [26, 25] width 47 height 9
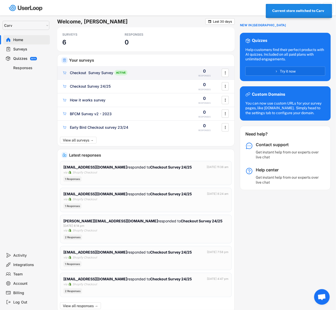
click at [96, 70] on div "Checkout Survey Survey ACTIVE" at bounding box center [124, 72] width 124 height 5
type input "Checkout Survey Survey"
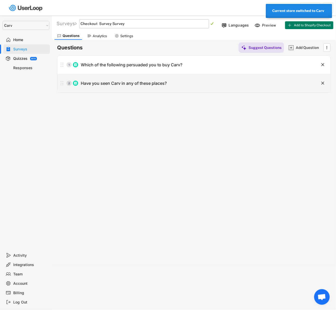
click at [98, 82] on div "Have you seen Carv in any of these places?" at bounding box center [124, 82] width 86 height 5
type input "Have you seen Carv in any of these places?"
type input "Outside / SKI mag"
type input "Event (resort demo / expo)"
type input "Instructor association (PSIA CSIA etc)"
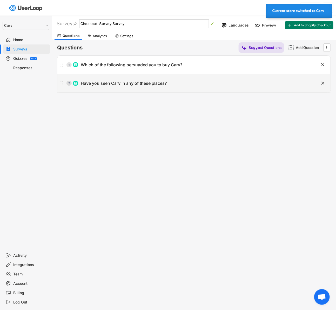
type input "Ski review site (Blister, Freeskier etc)"
type input "National Ski Patrol"
type input "Ski Club or Federation"
type input "TV advert"
type input "Advert in ski resort (lift, lodge, billboard)"
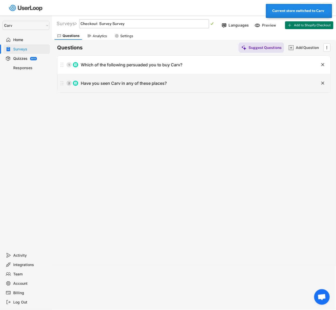
type input "Other"
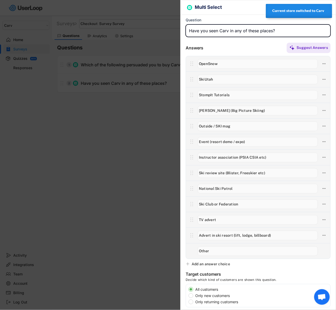
click at [218, 263] on div "Add an answer choice" at bounding box center [211, 263] width 38 height 5
type input "Other"
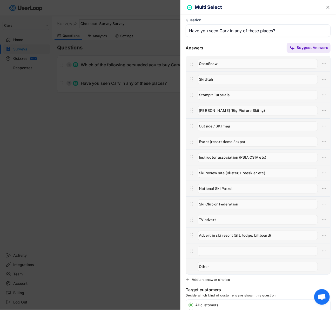
paste input "Heard from an instructor/patroller"
type input "Heard from an instructor/patroller"
click at [142, 224] on div at bounding box center [168, 155] width 336 height 310
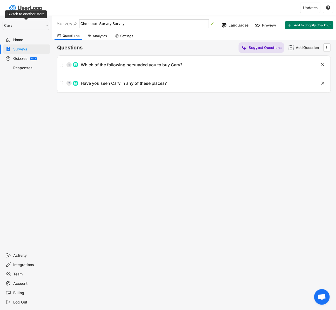
click at [15, 23] on select "Selet a store... Carv Carv USA Carv" at bounding box center [26, 25] width 47 height 9
select select ""1348695171700984260__LOOKUP__1664546256262x474730326317858800""
click at [3, 21] on select "Selet a store... Carv Carv USA Carv" at bounding box center [26, 25] width 47 height 9
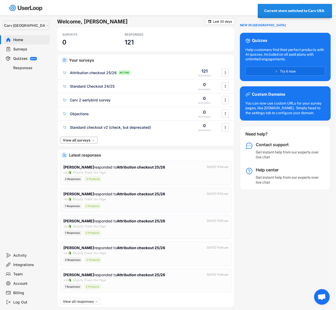
click at [89, 140] on button "View all surveys →" at bounding box center [79, 140] width 38 height 7
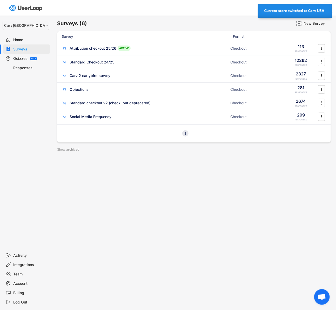
click at [19, 48] on div "Surveys" at bounding box center [31, 49] width 34 height 5
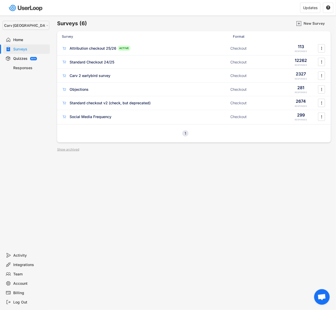
click at [61, 146] on div "Surveys (6) New Survey Survey Format Attribution checkout 25/26 ACTIVE Checkout…" at bounding box center [194, 141] width 284 height 250
click at [63, 148] on div "Show archived" at bounding box center [68, 149] width 22 height 3
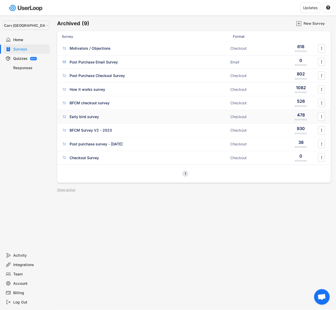
click at [96, 119] on div "Early bird survey Checkout 478 RESPONSES " at bounding box center [194, 117] width 274 height 14
type input "Early bird survey"
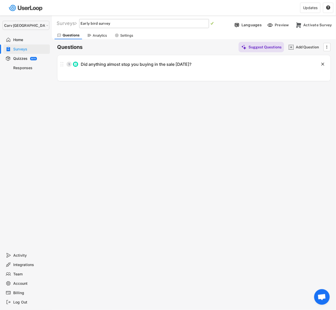
click at [102, 37] on div "Analytics" at bounding box center [100, 35] width 14 height 4
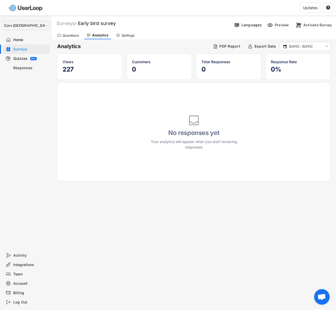
click at [58, 36] on use at bounding box center [59, 35] width 4 height 4
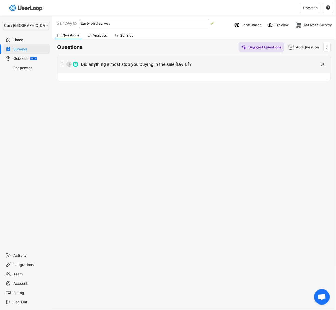
click at [83, 64] on div "Did anything almost stop you buying in the sale today?" at bounding box center [136, 64] width 111 height 5
type input "Did anything almost stop you buying in the sale today?"
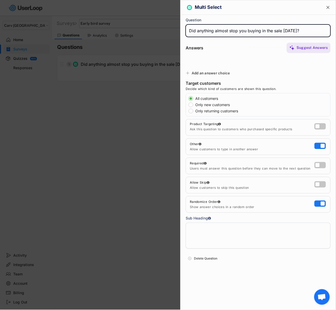
type input "Website had technical issues"
type input "Unsure how the early bird deal worked"
type input "Unsure if it was right for my skiing goals"
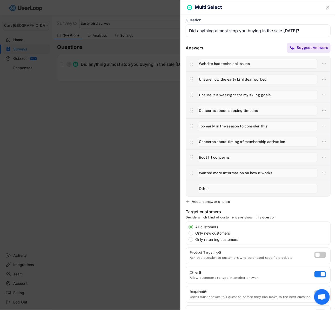
click at [142, 113] on div at bounding box center [168, 155] width 336 height 310
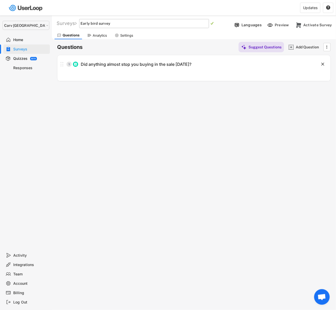
click at [20, 36] on div "Home" at bounding box center [26, 39] width 46 height 9
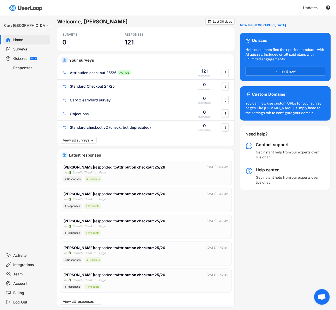
click at [22, 48] on div "Surveys" at bounding box center [31, 49] width 34 height 5
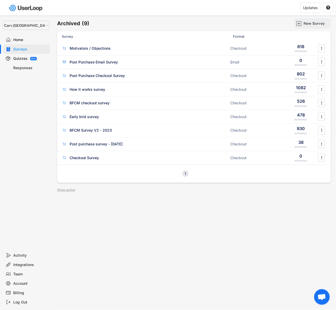
click at [315, 24] on div "New Survey" at bounding box center [317, 23] width 26 height 5
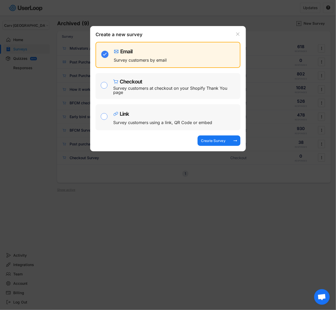
click at [169, 92] on div "Survey customers at checkout on your Shopify Thank You page" at bounding box center [174, 90] width 123 height 8
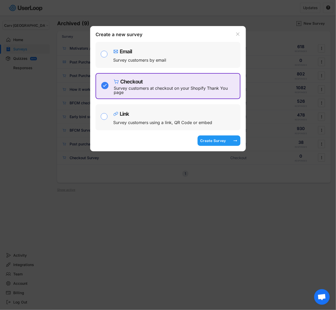
click at [214, 139] on div "Create Survey" at bounding box center [213, 140] width 26 height 5
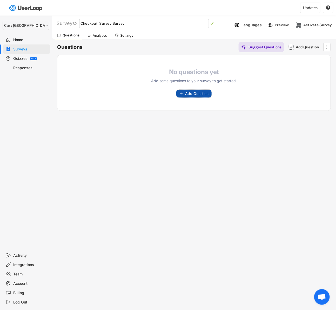
click at [202, 92] on span "Add Question" at bounding box center [196, 94] width 23 height 4
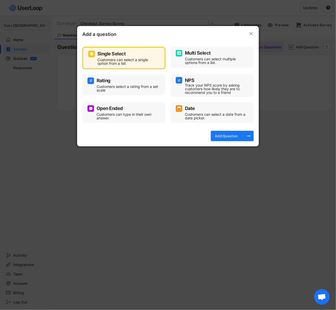
click at [210, 63] on div "Customers can select multiple options from a list." at bounding box center [216, 60] width 62 height 7
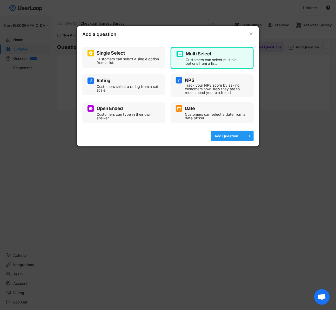
click at [224, 135] on div "Add Question" at bounding box center [226, 135] width 26 height 5
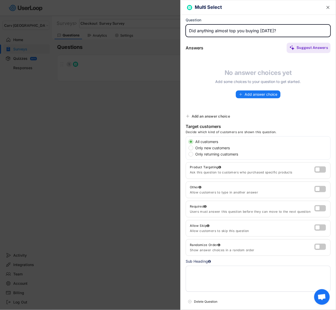
click at [229, 30] on input "input" at bounding box center [258, 30] width 145 height 12
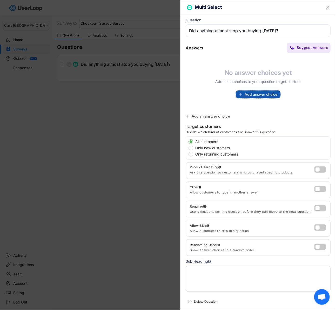
click at [277, 92] on span "Add answer choice" at bounding box center [261, 94] width 33 height 4
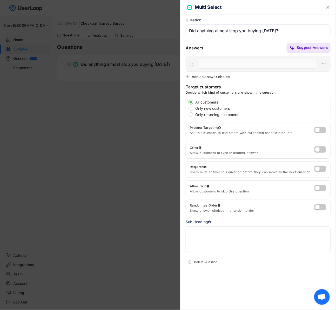
click at [226, 64] on input "input" at bounding box center [258, 64] width 120 height 10
click at [216, 78] on div "Add an answer choice" at bounding box center [211, 76] width 38 height 5
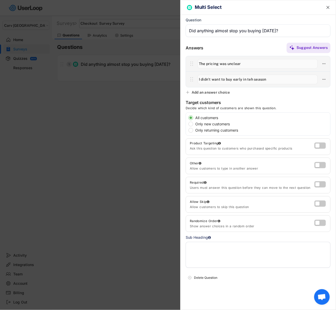
click at [248, 80] on input "input" at bounding box center [258, 80] width 120 height 10
click at [328, 8] on text "" at bounding box center [327, 7] width 3 height 5
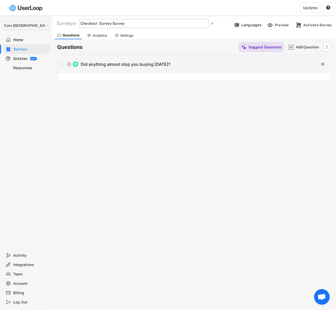
click at [323, 64] on text "" at bounding box center [322, 63] width 3 height 5
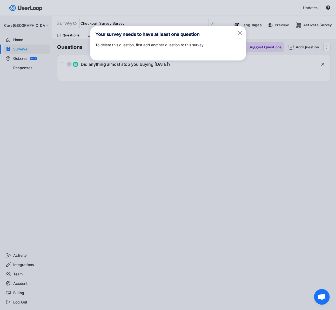
click at [242, 32] on text "" at bounding box center [240, 33] width 4 height 6
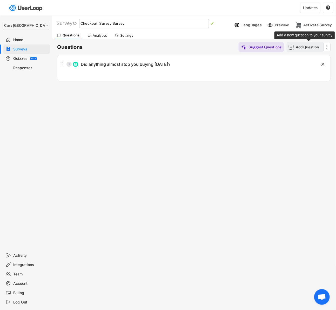
click at [297, 47] on div "Add Question" at bounding box center [309, 47] width 26 height 5
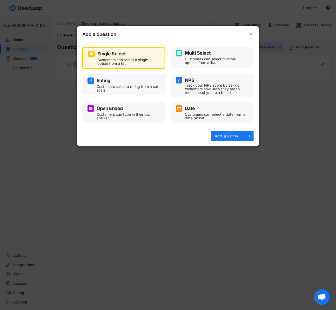
click at [152, 83] on div "Rating" at bounding box center [124, 80] width 73 height 6
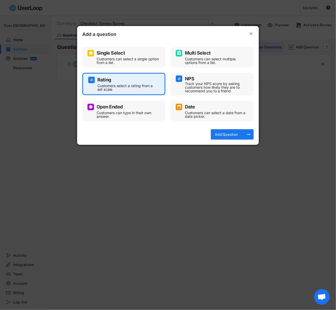
click at [229, 134] on div "Add Question" at bounding box center [226, 134] width 26 height 5
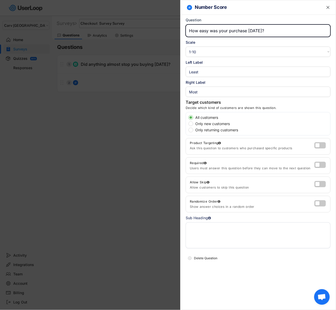
click at [223, 31] on input "input" at bounding box center [258, 30] width 145 height 12
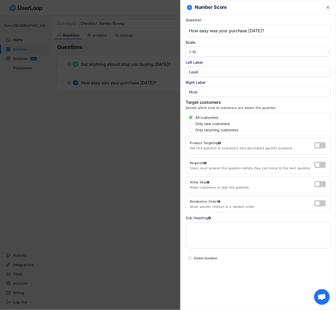
click at [224, 32] on input "input" at bounding box center [258, 30] width 145 height 12
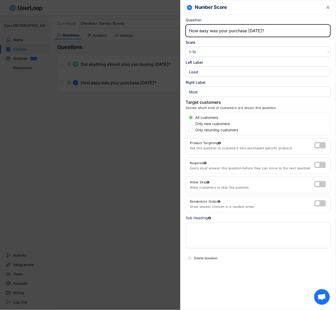
click at [224, 32] on input "input" at bounding box center [258, 30] width 145 height 12
click at [214, 50] on select "1-10 10-1 1-5 5-1" at bounding box center [258, 51] width 145 height 10
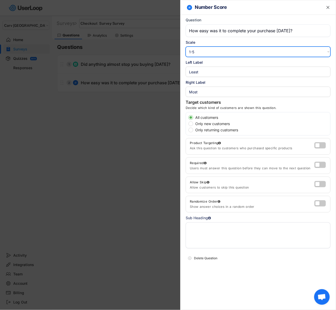
click at [186, 46] on select "1-10 10-1 1-5 5-1" at bounding box center [258, 51] width 145 height 10
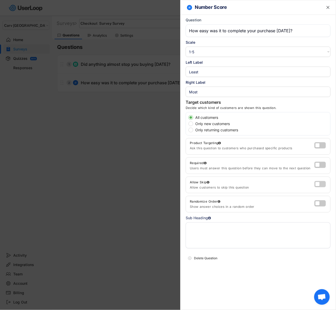
click at [321, 183] on label at bounding box center [318, 182] width 11 height 6
click at [0, 0] on input "checkbox" at bounding box center [0, 0] width 0 height 0
click at [96, 177] on div at bounding box center [168, 155] width 336 height 310
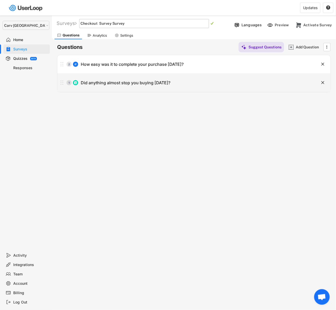
click at [107, 81] on div "Did anything almost stop you buying [DATE]?" at bounding box center [126, 82] width 90 height 5
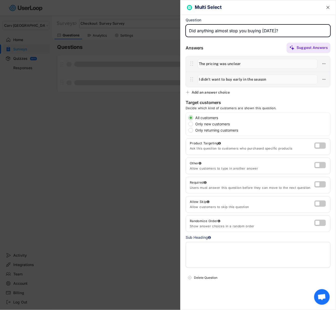
click at [327, 8] on text "" at bounding box center [327, 7] width 3 height 5
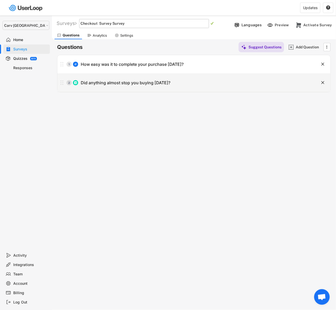
click at [254, 83] on div "2 Did anything almost stop you buying today?" at bounding box center [180, 82] width 247 height 10
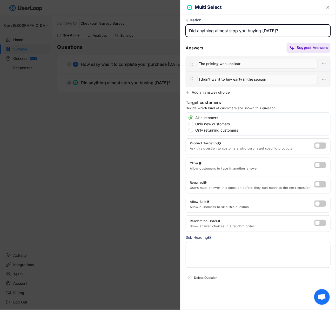
click at [244, 64] on input "input" at bounding box center [258, 64] width 120 height 10
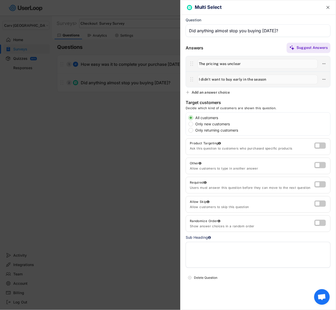
click at [206, 95] on div "Multi Select  Question Answers Suggest Answers Add an answer choice Target cus…" at bounding box center [258, 155] width 156 height 310
click at [210, 93] on div "Add an answer choice" at bounding box center [211, 92] width 38 height 5
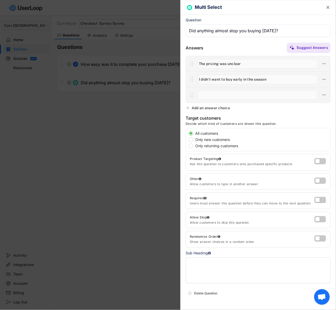
click at [221, 95] on input "input" at bounding box center [258, 95] width 120 height 10
click at [247, 77] on input "input" at bounding box center [258, 80] width 120 height 10
click at [208, 78] on input "input" at bounding box center [258, 80] width 120 height 10
click at [207, 78] on input "input" at bounding box center [258, 80] width 120 height 10
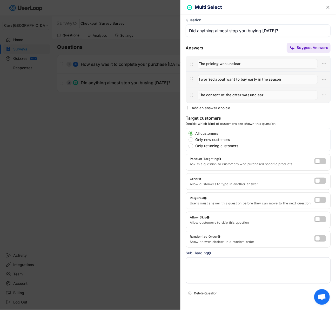
drag, startPoint x: 238, startPoint y: 79, endPoint x: 227, endPoint y: 79, distance: 11.4
click at [227, 79] on input "input" at bounding box center [258, 80] width 120 height 10
click at [232, 78] on input "input" at bounding box center [258, 80] width 120 height 10
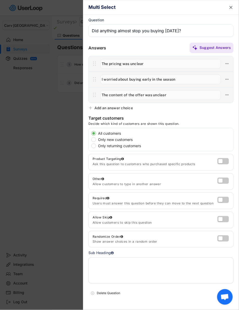
click at [125, 105] on div "Add an answer choice" at bounding box center [113, 107] width 38 height 5
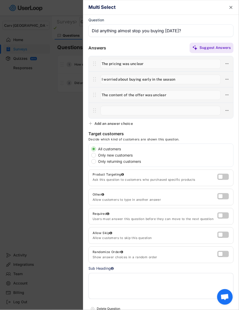
click at [126, 109] on input "input" at bounding box center [160, 111] width 120 height 10
click at [143, 109] on input "input" at bounding box center [160, 111] width 120 height 10
click at [112, 126] on div "Multi Select  Question Answers Suggest Answers Add an answer choice Target cus…" at bounding box center [161, 155] width 156 height 310
click at [114, 125] on div "Add an answer choice" at bounding box center [113, 123] width 38 height 5
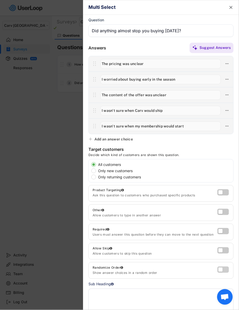
click at [221, 269] on label at bounding box center [221, 268] width 11 height 6
click at [0, 0] on input "checkbox" at bounding box center [0, 0] width 0 height 0
click at [224, 248] on label at bounding box center [221, 249] width 11 height 6
click at [0, 0] on input "checkbox" at bounding box center [0, 0] width 0 height 0
click at [220, 209] on label at bounding box center [221, 210] width 11 height 6
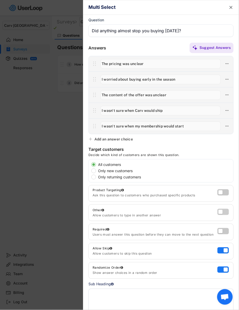
click at [0, 0] on input "checkbox" at bounding box center [0, 0] width 0 height 0
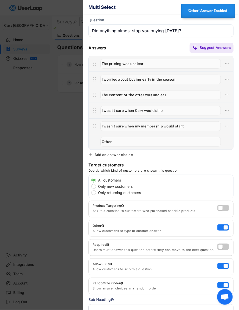
click at [106, 155] on div "Add an answer choice" at bounding box center [113, 154] width 38 height 5
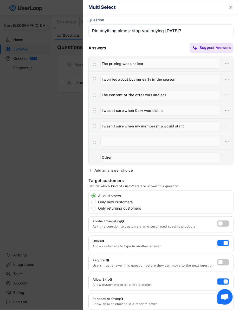
drag, startPoint x: 163, startPoint y: 94, endPoint x: 79, endPoint y: 94, distance: 83.1
click at [79, 94] on body "Welcome, Alex  Last 30 days SURVEYS 7 RESPONSES 121 Your surveys Checkout Surv…" at bounding box center [119, 155] width 239 height 310
click at [138, 144] on input "input" at bounding box center [160, 142] width 120 height 10
click at [103, 171] on div "Add an answer choice" at bounding box center [113, 170] width 38 height 5
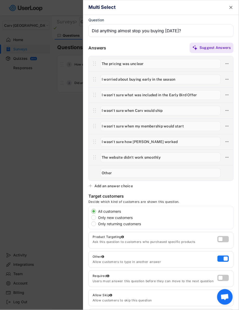
click at [127, 184] on div "Add an answer choice" at bounding box center [113, 185] width 38 height 5
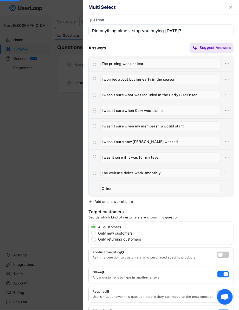
click at [154, 143] on input "input" at bounding box center [160, 142] width 120 height 10
click at [149, 140] on input "input" at bounding box center [160, 142] width 120 height 10
click at [111, 157] on input "input" at bounding box center [160, 157] width 120 height 10
click at [54, 130] on div at bounding box center [119, 155] width 239 height 310
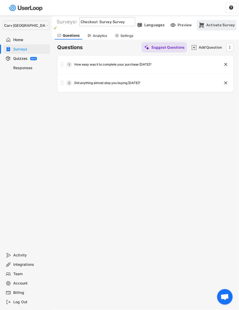
click at [217, 26] on div "Activate Survey" at bounding box center [220, 25] width 29 height 5
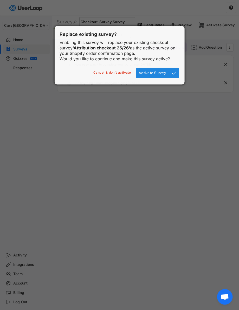
click at [111, 21] on div at bounding box center [119, 155] width 239 height 310
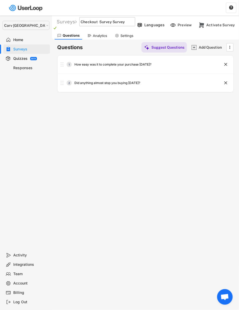
click at [98, 20] on input "input" at bounding box center [107, 21] width 56 height 9
click at [188, 26] on div "Preview" at bounding box center [185, 25] width 16 height 5
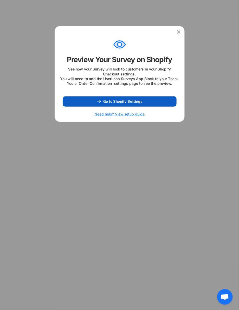
click at [134, 103] on span "Go to Shopify Settings" at bounding box center [122, 101] width 39 height 4
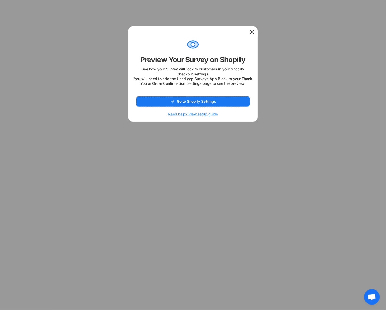
click at [251, 29] on div at bounding box center [192, 31] width 129 height 10
click at [254, 32] on icon at bounding box center [251, 31] width 5 height 5
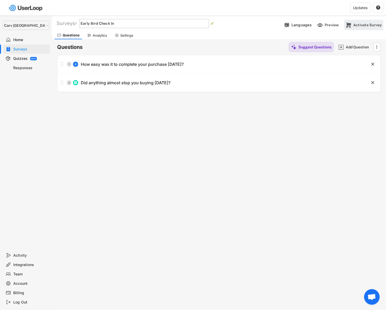
click at [365, 27] on div "Activate Survey" at bounding box center [367, 25] width 29 height 10
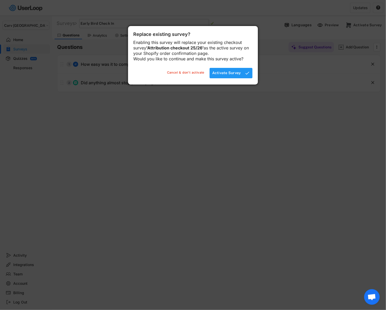
click at [219, 75] on div "Activate Survey" at bounding box center [226, 72] width 29 height 5
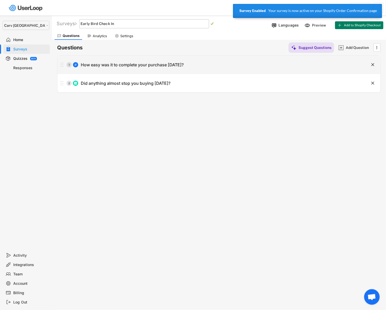
click at [84, 66] on div "How easy was it to complete your purchase [DATE]?" at bounding box center [132, 64] width 103 height 5
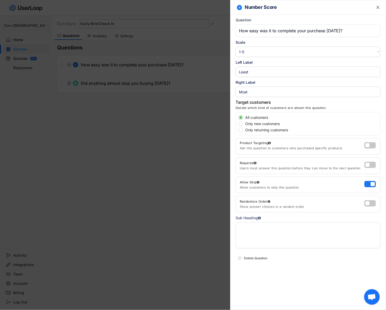
click at [130, 190] on div at bounding box center [193, 155] width 386 height 310
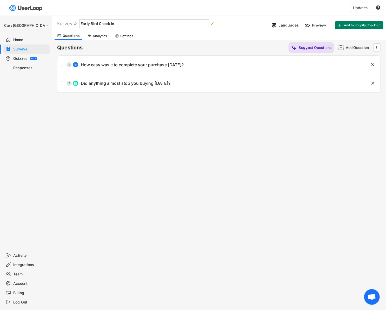
click at [18, 46] on div "Surveys" at bounding box center [26, 48] width 46 height 9
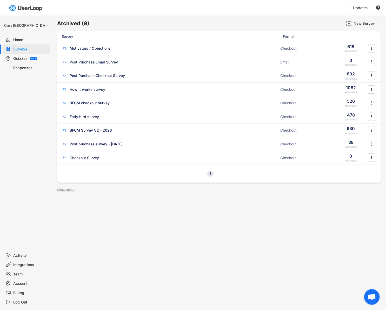
click at [25, 50] on div "Surveys" at bounding box center [31, 49] width 34 height 5
click at [58, 189] on div "Show active" at bounding box center [66, 189] width 18 height 3
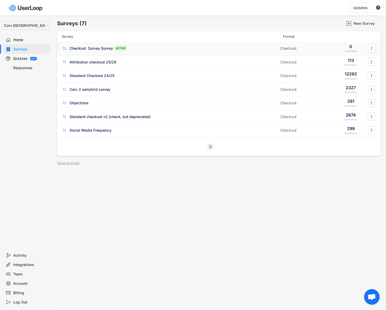
click at [236, 50] on div "Checkout Survey Survey ACTIVE" at bounding box center [169, 47] width 215 height 5
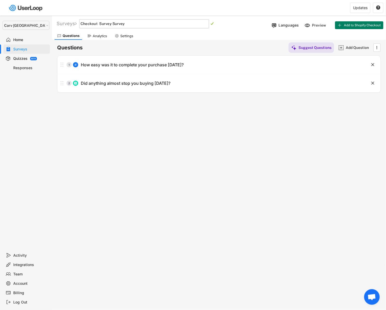
click at [99, 30] on div "Surveys Checkout Survey Survey   Languages Preview Add to Shopify Checkout Ac…" at bounding box center [219, 24] width 334 height 14
click at [105, 21] on input "input" at bounding box center [144, 23] width 130 height 9
click at [118, 23] on input "input" at bounding box center [144, 23] width 130 height 9
click at [123, 37] on div "Settings" at bounding box center [126, 36] width 13 height 4
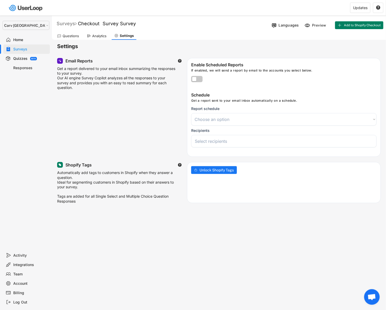
click at [66, 24] on div "Surveys" at bounding box center [67, 24] width 20 height 6
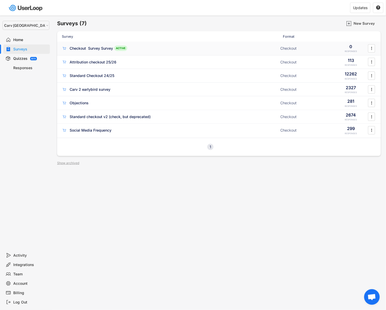
click at [86, 52] on div "Checkout Survey Survey ACTIVE Checkout 0 RESPONSES " at bounding box center [219, 49] width 324 height 14
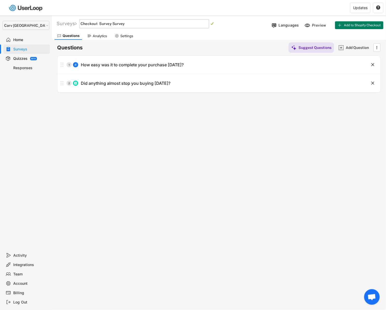
click at [128, 23] on input "input" at bounding box center [144, 23] width 130 height 9
click at [70, 25] on div "Surveys" at bounding box center [67, 24] width 20 height 6
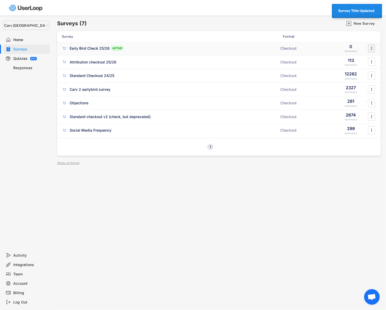
click at [371, 47] on icon "" at bounding box center [371, 48] width 5 height 8
click at [355, 79] on div "Survey Design" at bounding box center [364, 80] width 33 height 4
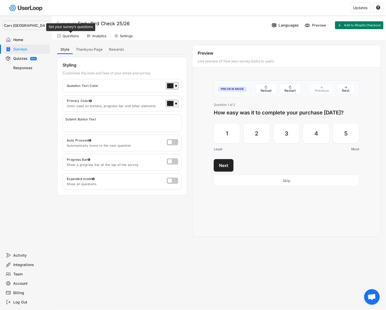
click at [66, 36] on div "Questions" at bounding box center [71, 36] width 16 height 4
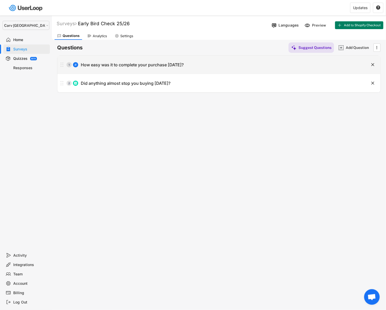
click at [151, 63] on div "How easy was it to complete your purchase [DATE]?" at bounding box center [132, 64] width 103 height 5
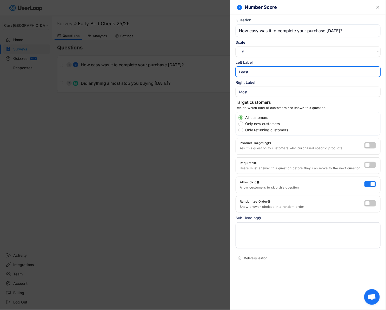
drag, startPoint x: 267, startPoint y: 73, endPoint x: 210, endPoint y: 73, distance: 57.1
click at [211, 73] on body "Welcome, Alex  Last 30 days SURVEYS 7 RESPONSES 121 Your surveys Early Bird Ch…" at bounding box center [193, 155] width 386 height 310
click at [242, 95] on input "input" at bounding box center [308, 91] width 145 height 10
click at [186, 156] on div at bounding box center [193, 155] width 386 height 310
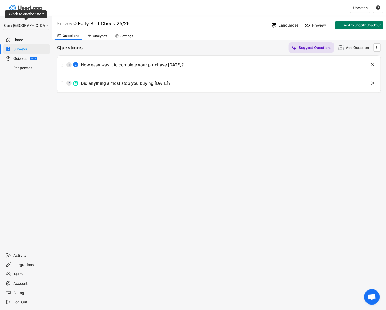
click at [22, 24] on select "Selet a store... Carv Carv USA Carv" at bounding box center [26, 25] width 47 height 9
click at [3, 21] on select "Selet a store... Carv Carv USA Carv" at bounding box center [26, 25] width 47 height 9
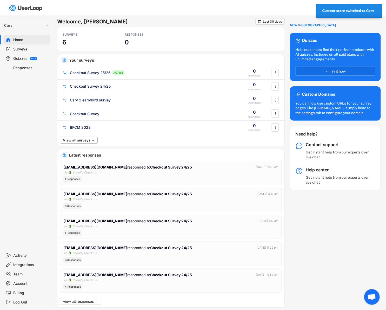
click at [72, 141] on button "View all surveys →" at bounding box center [79, 140] width 38 height 7
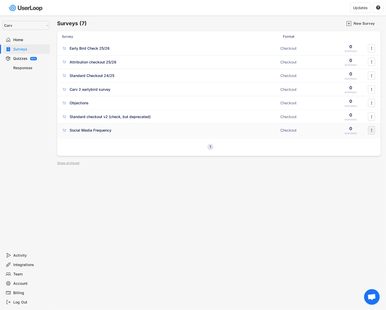
click at [372, 129] on icon "" at bounding box center [371, 130] width 5 height 8
click at [350, 201] on div "Archive" at bounding box center [364, 203] width 33 height 4
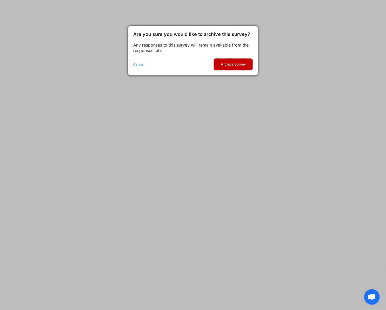
click at [236, 67] on button "Archive Survey" at bounding box center [233, 64] width 39 height 12
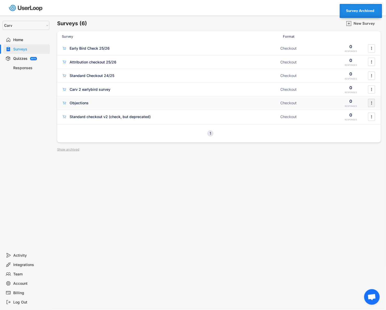
click at [372, 102] on icon "" at bounding box center [371, 103] width 5 height 8
click at [347, 173] on div "Archive" at bounding box center [360, 176] width 41 height 8
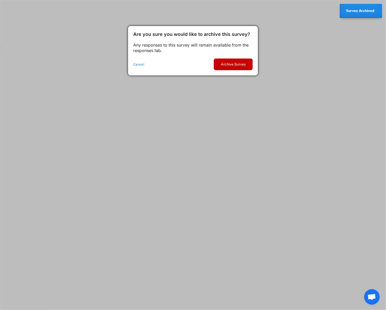
click at [223, 62] on button "Archive Survey" at bounding box center [233, 64] width 39 height 12
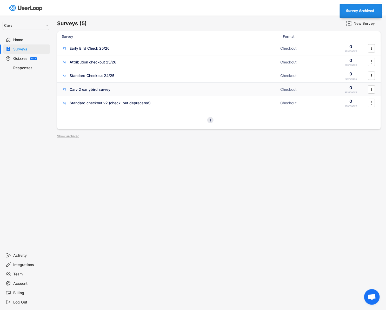
click at [119, 88] on div "Carv 2 earlybird survey" at bounding box center [169, 89] width 215 height 5
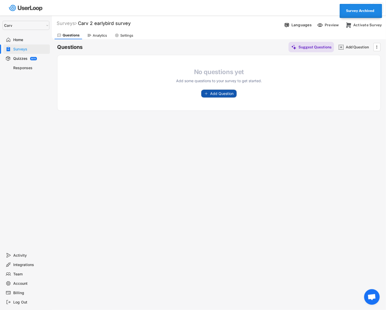
click at [227, 94] on span "Add Question" at bounding box center [221, 94] width 23 height 4
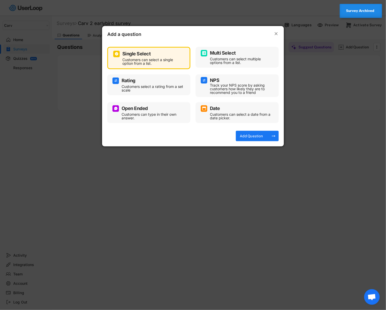
click at [219, 62] on div "Customers can select multiple options from a list." at bounding box center [241, 60] width 62 height 7
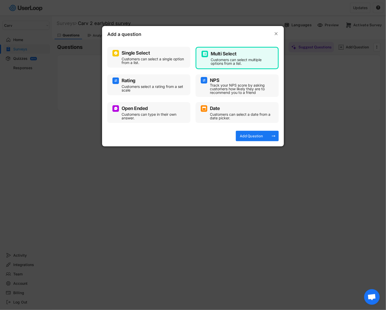
click at [168, 83] on div "Rating" at bounding box center [148, 80] width 73 height 6
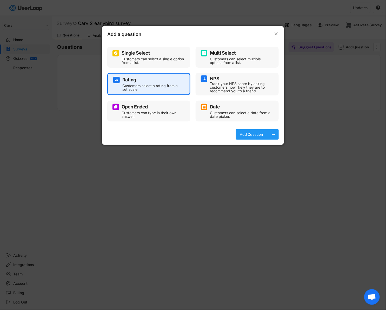
click at [266, 136] on div "Add Question arrow_right_alt" at bounding box center [257, 134] width 43 height 10
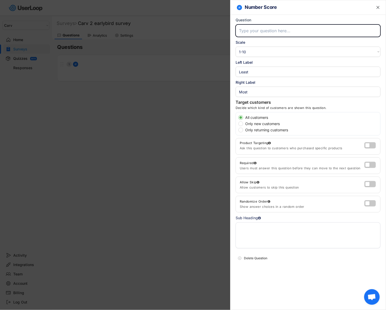
click at [250, 51] on select "1-10 10-1 1-5 5-1" at bounding box center [308, 51] width 145 height 10
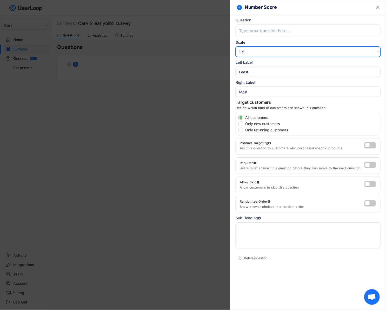
click at [236, 46] on select "1-10 10-1 1-5 5-1" at bounding box center [308, 51] width 145 height 10
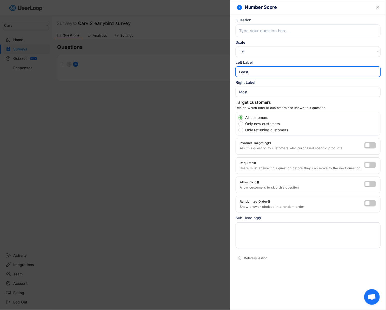
click at [251, 69] on input "input" at bounding box center [308, 71] width 145 height 10
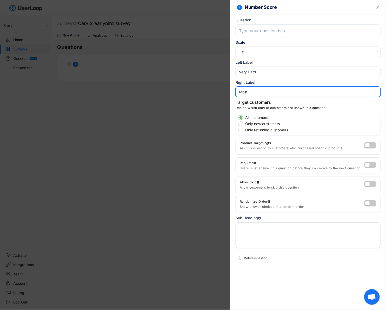
click at [254, 92] on input "input" at bounding box center [308, 91] width 145 height 10
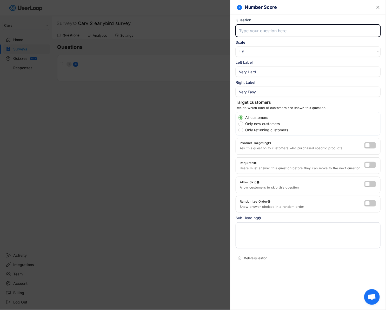
click at [252, 26] on input "input" at bounding box center [308, 30] width 145 height 12
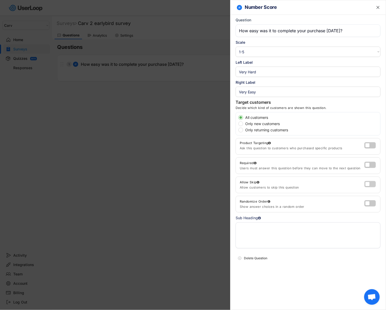
click at [370, 180] on label at bounding box center [368, 182] width 11 height 6
click at [0, 0] on input "checkbox" at bounding box center [0, 0] width 0 height 0
click at [380, 8] on icon "" at bounding box center [377, 7] width 5 height 5
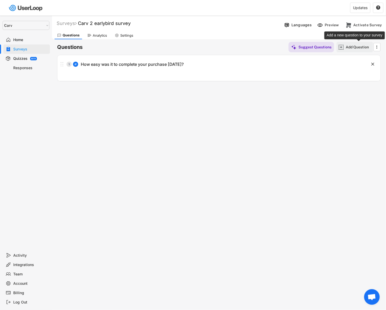
click at [360, 47] on div "Add Question" at bounding box center [359, 47] width 26 height 5
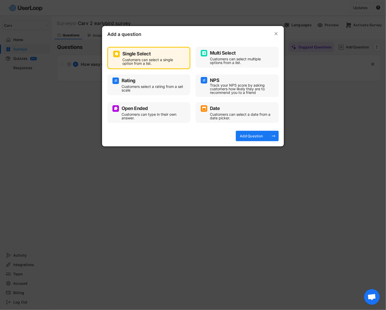
click at [237, 49] on div "Multi Select Customers can select multiple options from a list." at bounding box center [237, 57] width 73 height 16
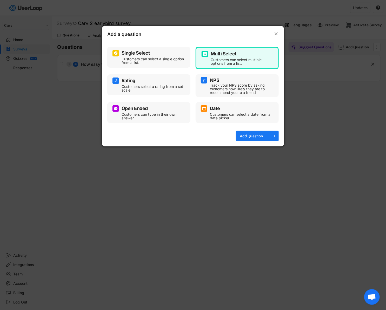
click at [248, 130] on div "Add a question  Single Select Customers can select a single option from a list…" at bounding box center [193, 86] width 182 height 120
click at [247, 134] on div "Add Question" at bounding box center [251, 135] width 26 height 5
click at [0, 0] on div " Question Scale 1-10 10-1 1-5 5-1 Left Label Right Label Answers Suggest Answe…" at bounding box center [0, 0] width 0 height 0
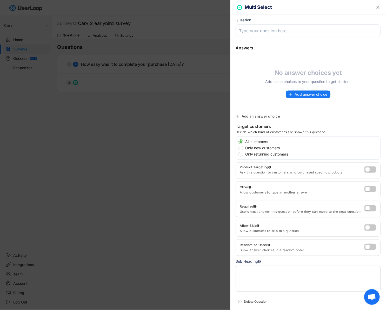
click at [258, 30] on input "input" at bounding box center [308, 30] width 145 height 12
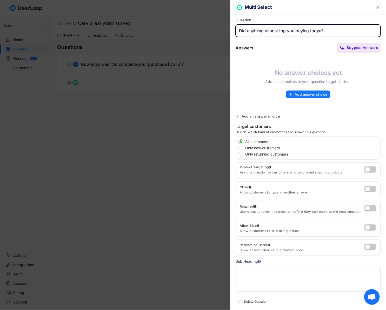
click at [279, 31] on input "input" at bounding box center [308, 30] width 145 height 12
click at [315, 30] on input "input" at bounding box center [308, 30] width 145 height 12
click at [301, 93] on span "Add answer choice" at bounding box center [310, 94] width 33 height 4
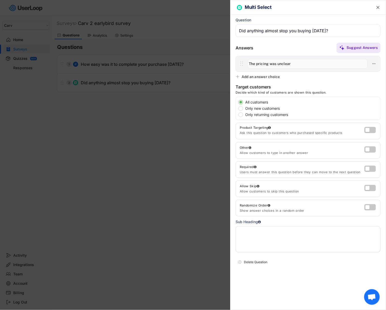
click at [256, 77] on div "Add an answer choice" at bounding box center [260, 76] width 38 height 5
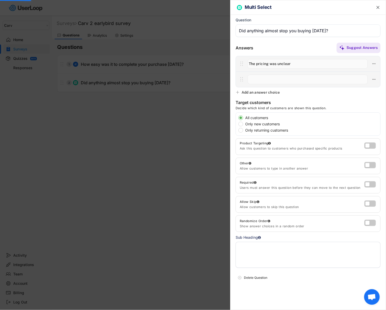
click at [265, 77] on input "input" at bounding box center [307, 80] width 120 height 10
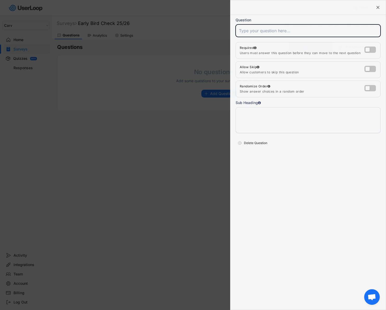
select select ""1348695171700984260__LOOKUP__1664548048980x661388971389485000""
select select ""1_10""
type input "Least"
type input "Most"
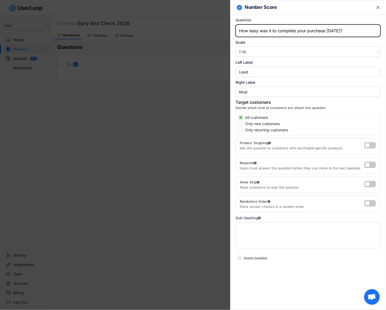
type input "How easy was it to complete your purchase [DATE]?"
click at [294, 51] on select "1-10 10-1 1-5 5-1" at bounding box center [308, 51] width 145 height 10
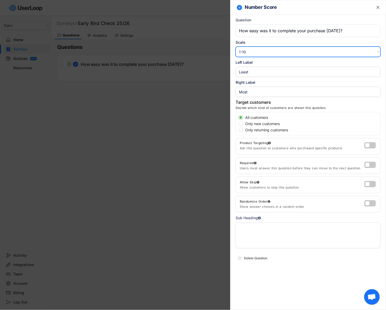
select select ""1_5""
click at [236, 46] on select "1-10 10-1 1-5 5-1" at bounding box center [308, 51] width 145 height 10
click at [267, 70] on input "input" at bounding box center [308, 71] width 145 height 10
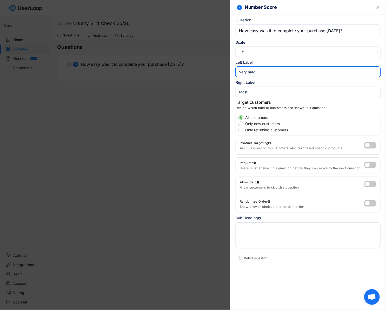
type input "Very hard"
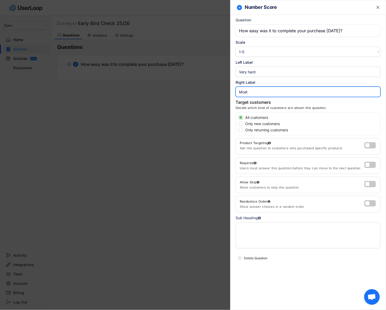
click at [269, 95] on input "input" at bounding box center [308, 91] width 145 height 10
type input "B"
type input "Very easy"
click at [371, 185] on label at bounding box center [368, 182] width 11 height 6
click at [0, 0] on input "checkbox" at bounding box center [0, 0] width 0 height 0
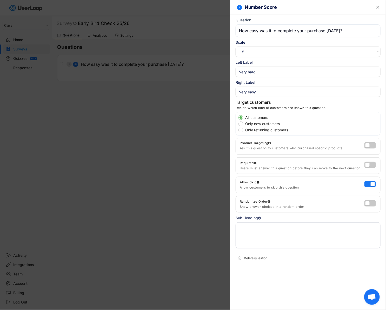
click at [378, 6] on text "" at bounding box center [377, 7] width 3 height 5
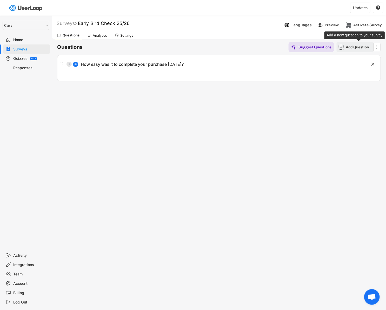
click at [358, 48] on div "Add Question" at bounding box center [359, 47] width 26 height 5
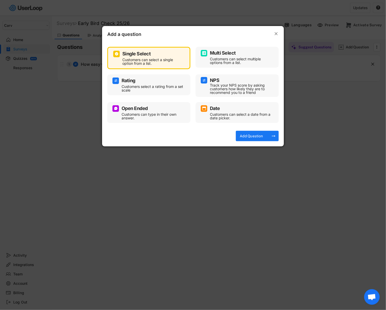
click at [246, 66] on div "Multi Select Customers can select multiple options from a list." at bounding box center [237, 57] width 83 height 21
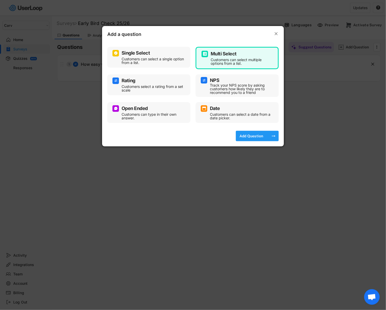
click at [252, 136] on div "Add Question" at bounding box center [251, 135] width 26 height 5
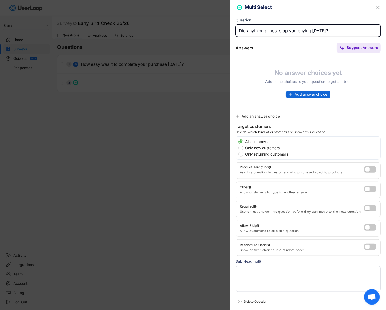
type input "Did anything almost stop you buying [DATE]?"
click at [296, 92] on span "Add answer choice" at bounding box center [310, 94] width 33 height 4
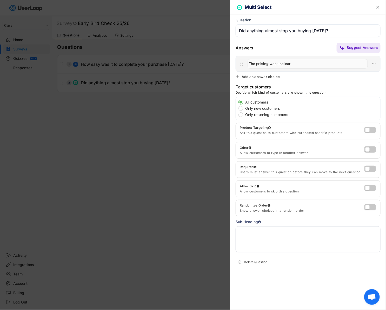
type input "The pricing was unclear"
click at [272, 78] on div "Add an answer choice" at bounding box center [260, 76] width 38 height 5
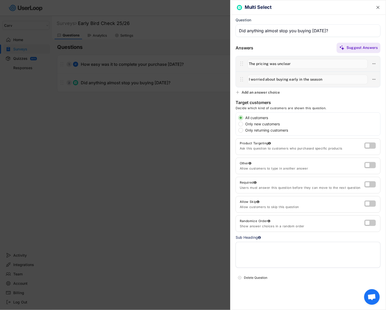
type input "I worried about buying early in the season"
click at [260, 92] on div "Add an answer choice" at bounding box center [260, 92] width 38 height 5
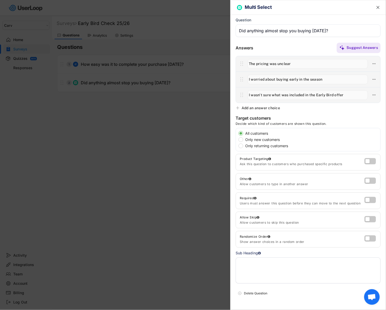
type input "I wasn't sure what was included in the Early Bird offer"
click at [268, 108] on div "Add an answer choice" at bounding box center [260, 107] width 38 height 5
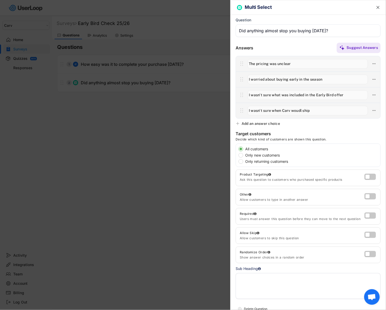
click at [295, 110] on input "input" at bounding box center [307, 111] width 120 height 10
type input "I wasn't sure when Carv would ship"
click at [274, 123] on div "Add an answer choice" at bounding box center [260, 123] width 38 height 5
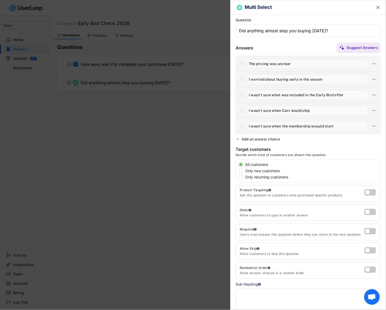
click at [319, 123] on input "input" at bounding box center [307, 126] width 120 height 10
click at [319, 126] on input "input" at bounding box center [307, 126] width 120 height 10
type input "I wasn't sure when the membership would start"
click at [278, 138] on div "Add an answer choice" at bounding box center [260, 139] width 38 height 5
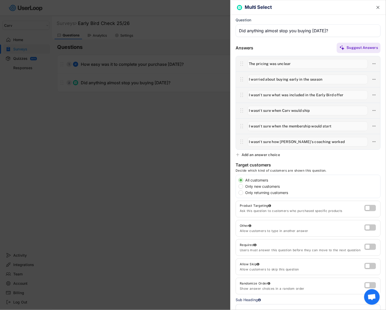
type input "I wasn't sure how [PERSON_NAME]'s coaching worked"
click at [273, 152] on div "Add an answer choice" at bounding box center [260, 154] width 38 height 5
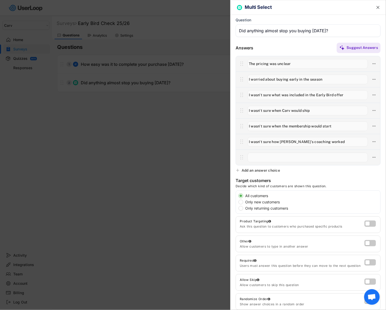
click at [281, 156] on input "input" at bounding box center [307, 157] width 120 height 10
type input "I wasn't sure if it was for my level"
click at [267, 170] on div "Add an answer choice" at bounding box center [260, 170] width 38 height 5
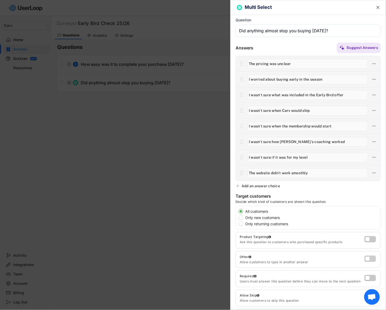
type input "The website didn't work smoothly"
click at [370, 257] on label at bounding box center [368, 257] width 11 height 6
click at [0, 0] on input "checkbox" at bounding box center [0, 0] width 0 height 0
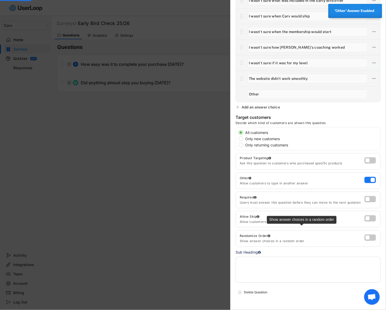
scroll to position [106, 0]
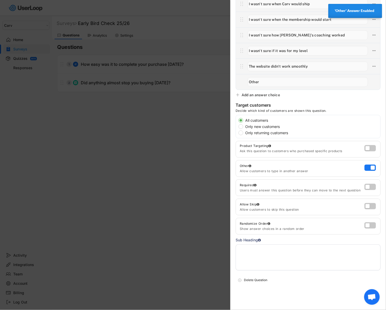
click at [376, 223] on div at bounding box center [370, 226] width 13 height 8
click at [370, 223] on label at bounding box center [368, 224] width 11 height 6
click at [0, 0] on input "checkbox" at bounding box center [0, 0] width 0 height 0
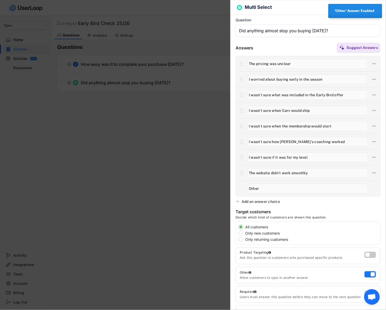
click at [177, 144] on div at bounding box center [193, 155] width 386 height 310
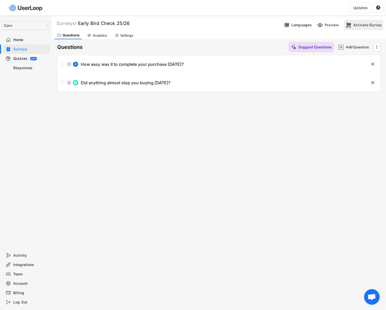
click at [365, 21] on div "Activate Survey" at bounding box center [367, 25] width 29 height 10
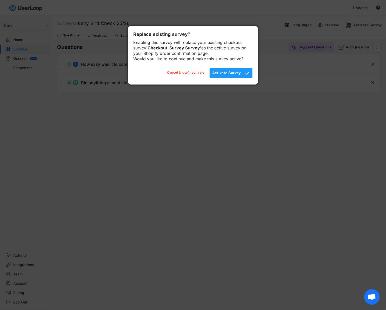
click at [230, 78] on div "Activate Survey" at bounding box center [226, 73] width 29 height 10
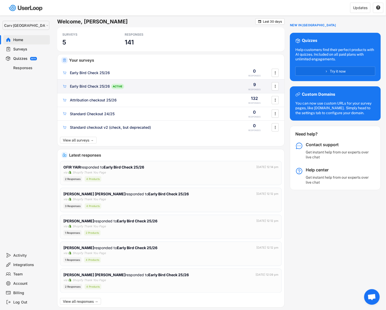
click at [99, 86] on div "Early Bird Check 25/26" at bounding box center [90, 86] width 40 height 5
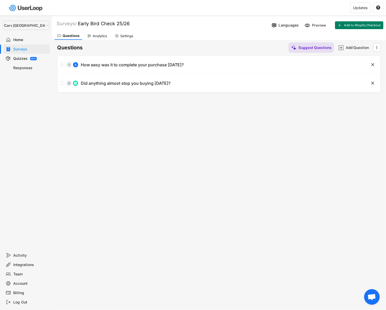
click at [103, 34] on div "Analytics" at bounding box center [100, 36] width 14 height 4
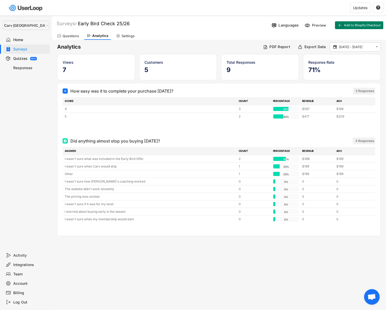
click at [71, 33] on div "Questions" at bounding box center [68, 36] width 27 height 8
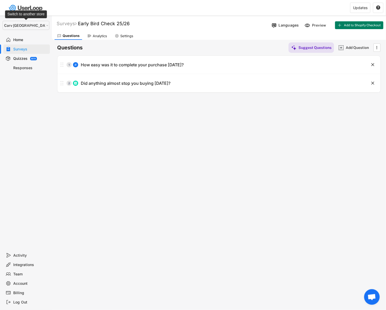
click at [13, 27] on select "Selet a store... Carv Carv USA Carv" at bounding box center [26, 25] width 47 height 9
select select ""1348695171700984260__LOOKUP__1664548048980x661388971389485000""
click at [3, 21] on select "Selet a store... Carv Carv USA Carv" at bounding box center [26, 25] width 47 height 9
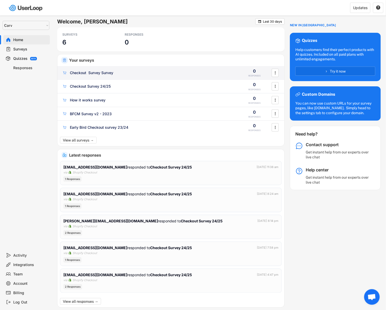
click at [98, 75] on div "Checkout Survey Survey ACTIVE 0 RESPONSES " at bounding box center [170, 73] width 227 height 14
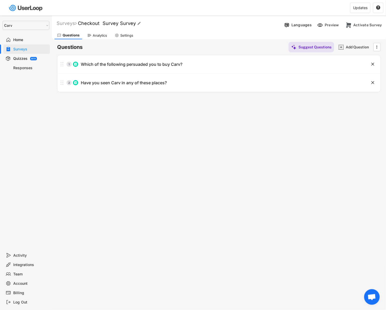
click at [103, 24] on font "Checkout Survey Survey" at bounding box center [107, 23] width 58 height 5
click at [103, 24] on input "input" at bounding box center [144, 23] width 130 height 9
type input "Checkout Survey 25/26"
click at [68, 22] on div "Surveys" at bounding box center [67, 23] width 20 height 6
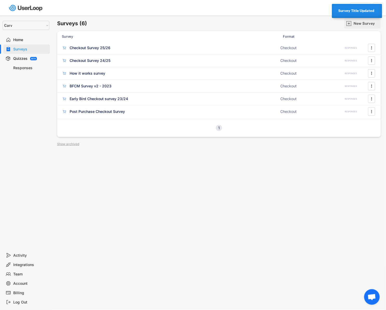
click at [355, 24] on div "New Survey" at bounding box center [366, 23] width 26 height 5
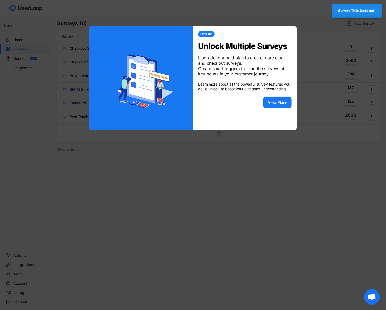
click at [152, 161] on div at bounding box center [193, 155] width 386 height 310
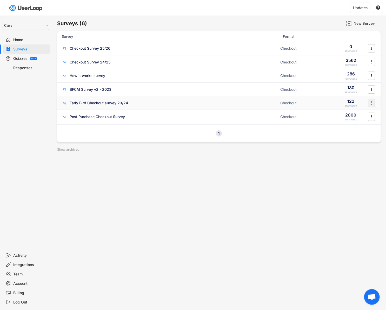
click at [372, 102] on icon "" at bounding box center [371, 103] width 5 height 8
click at [348, 177] on div "Archive" at bounding box center [364, 176] width 33 height 4
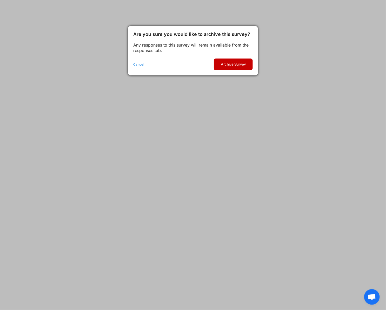
click at [223, 66] on button "Archive Survey" at bounding box center [233, 64] width 39 height 12
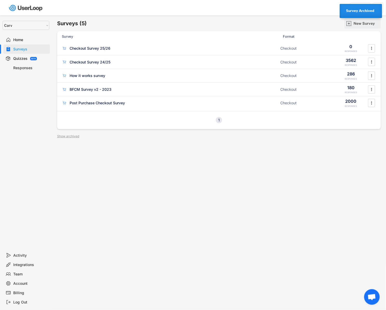
click at [360, 23] on div "New Survey" at bounding box center [366, 23] width 26 height 5
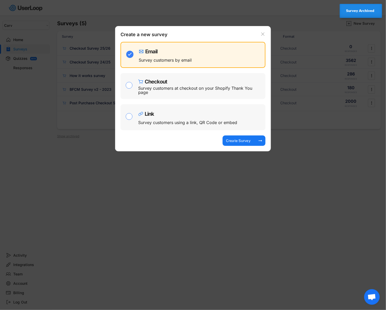
click at [202, 91] on div "Survey customers at checkout on your Shopify Thank You page" at bounding box center [199, 90] width 123 height 8
checkbox input "false"
checkbox input "true"
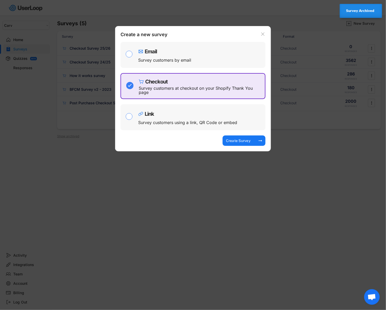
click at [232, 138] on div "Create Survey" at bounding box center [238, 140] width 26 height 5
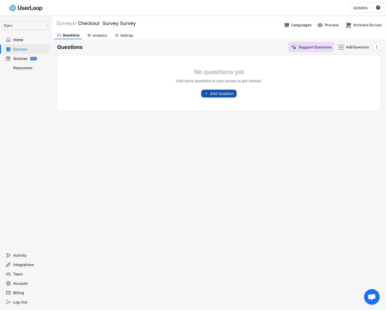
click at [205, 93] on icon at bounding box center [206, 94] width 4 height 4
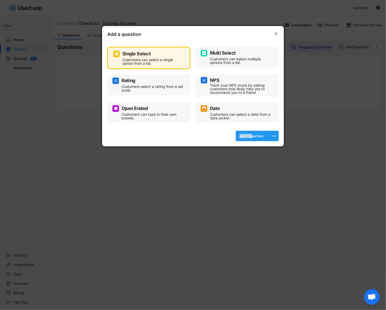
drag, startPoint x: 251, startPoint y: 137, endPoint x: 160, endPoint y: 119, distance: 92.7
click at [176, 120] on div "Add a question  Single Select Customers can select a single option from a list…" at bounding box center [193, 86] width 182 height 120
click at [141, 83] on div "Rating" at bounding box center [148, 80] width 73 height 6
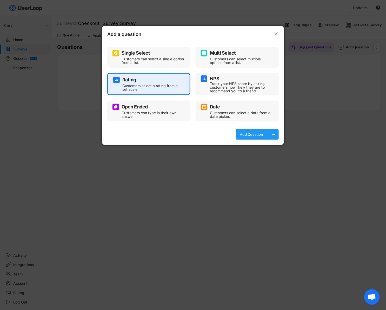
click at [265, 135] on div "Add Question arrow_right_alt" at bounding box center [257, 134] width 43 height 10
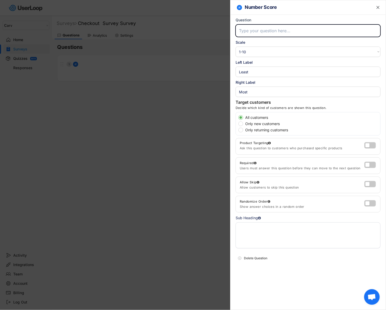
click at [256, 50] on select "1-10 10-1 1-5 5-1" at bounding box center [308, 51] width 145 height 10
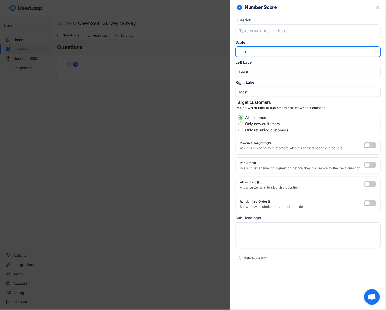
select select ""1_5""
click at [236, 46] on select "1-10 10-1 1-5 5-1" at bounding box center [308, 51] width 145 height 10
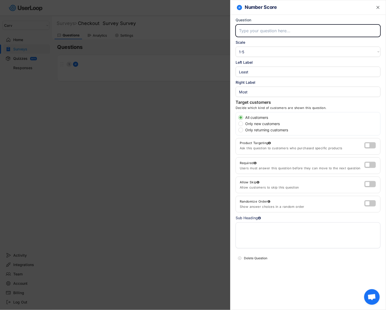
click at [265, 34] on input "input" at bounding box center [308, 30] width 145 height 12
type input "How easy did you find your purchase today?"
click at [260, 71] on input "input" at bounding box center [308, 71] width 145 height 10
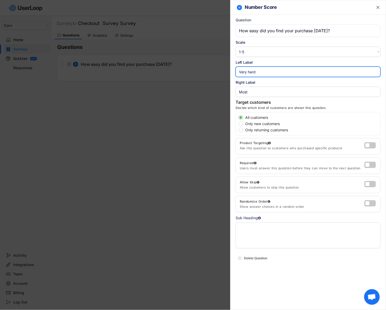
type input "Very hard"
click at [261, 94] on input "input" at bounding box center [308, 91] width 145 height 10
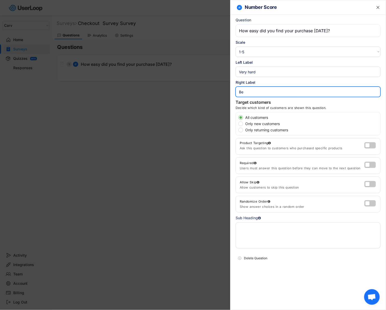
type input "B"
type input "Very easy"
click at [371, 182] on label at bounding box center [368, 182] width 11 height 6
click at [0, 0] on input "checkbox" at bounding box center [0, 0] width 0 height 0
click at [377, 9] on text "" at bounding box center [377, 7] width 3 height 5
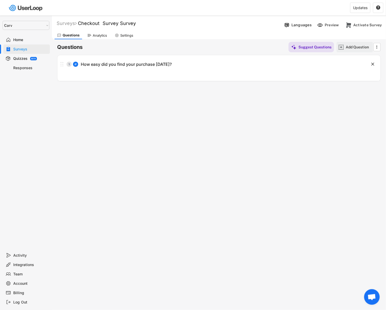
click at [347, 50] on div "Add Question" at bounding box center [359, 47] width 26 height 10
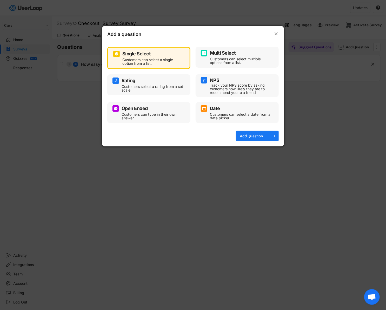
click at [224, 57] on div "Customers can select multiple options from a list." at bounding box center [241, 60] width 62 height 7
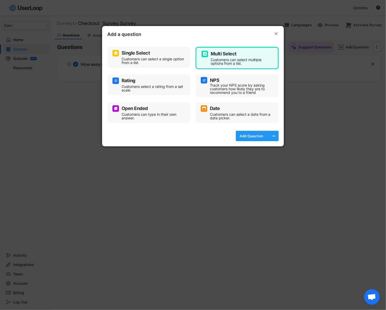
click at [257, 137] on div "Add Question" at bounding box center [251, 135] width 26 height 5
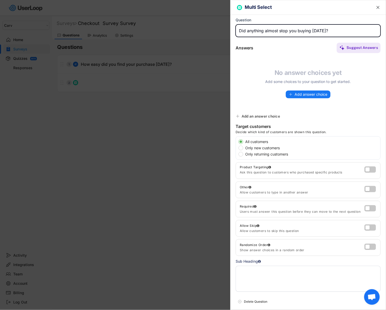
type input "Did anything almost stop you buying [DATE]?"
click at [297, 95] on span "Add answer choice" at bounding box center [310, 94] width 33 height 4
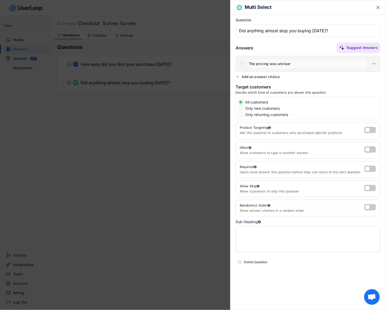
type input "The pricing was unclear"
click at [273, 78] on div "Add an answer choice" at bounding box center [260, 76] width 38 height 5
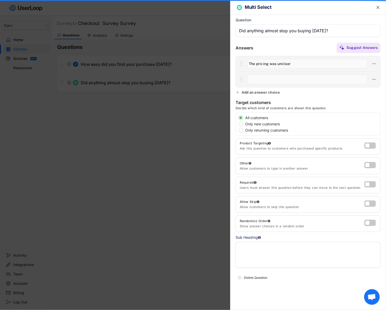
click at [277, 79] on input "input" at bounding box center [307, 80] width 120 height 10
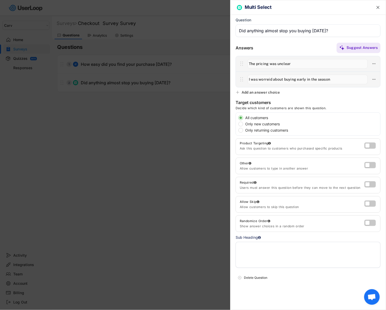
click at [268, 80] on input "input" at bounding box center [307, 80] width 120 height 10
type input "I was worried about buying early in the season"
click at [264, 94] on div "Add an answer choice" at bounding box center [260, 92] width 38 height 5
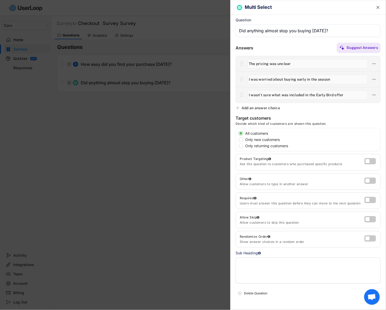
type input "I wasn't sure what was included in the Early Bird offer"
click at [273, 108] on div "Add an answer choice" at bounding box center [260, 107] width 38 height 5
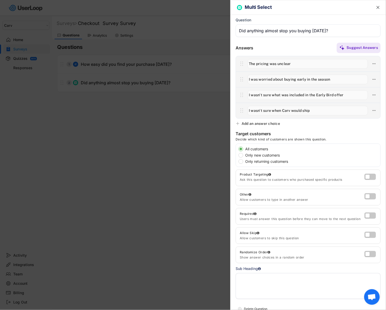
type input "I wasn't sure when Carv would ship"
click at [275, 123] on div "Add an answer choice" at bounding box center [260, 123] width 38 height 5
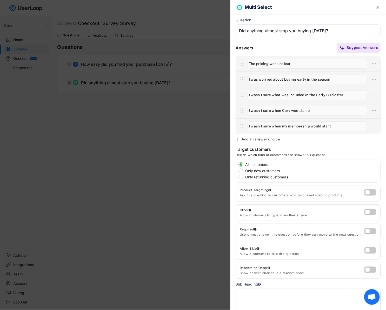
type input "I wasn't sure when my membership would start"
click at [270, 139] on div "Add an answer choice" at bounding box center [260, 139] width 38 height 5
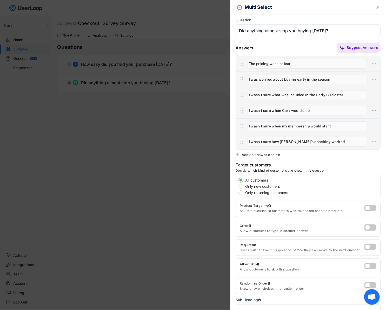
type input "I wasn't sure how [PERSON_NAME]'s coaching worked"
click at [259, 154] on div "Add an answer choice" at bounding box center [260, 154] width 38 height 5
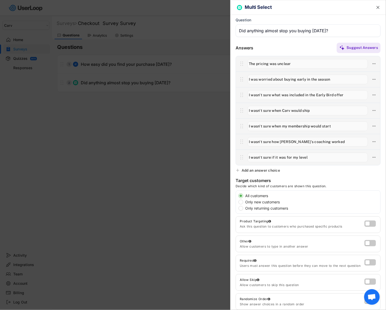
type input "I wasn't sure if it was for my level"
click at [268, 168] on div "Add an answer choice" at bounding box center [260, 170] width 38 height 5
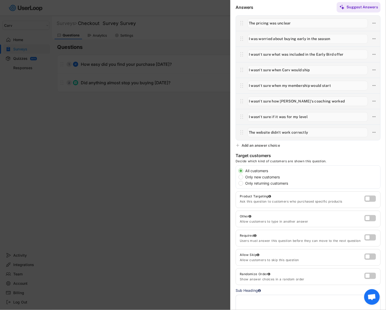
scroll to position [60, 0]
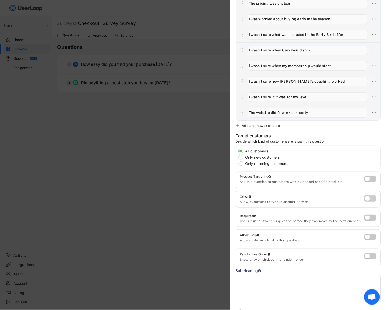
type input "The website didn't work correctly"
click at [369, 198] on label at bounding box center [368, 197] width 11 height 6
click at [0, 0] on input "checkbox" at bounding box center [0, 0] width 0 height 0
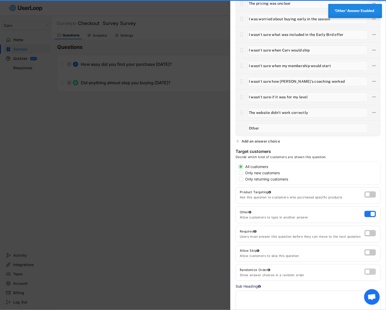
click at [371, 271] on label at bounding box center [368, 270] width 11 height 6
click at [0, 0] on input "checkbox" at bounding box center [0, 0] width 0 height 0
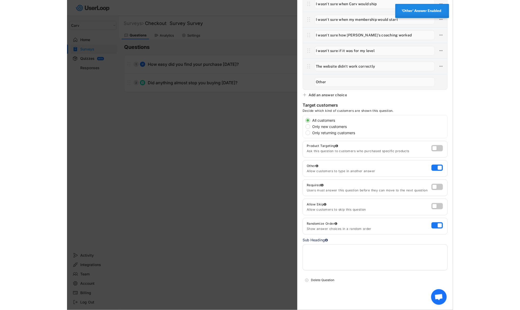
scroll to position [0, 0]
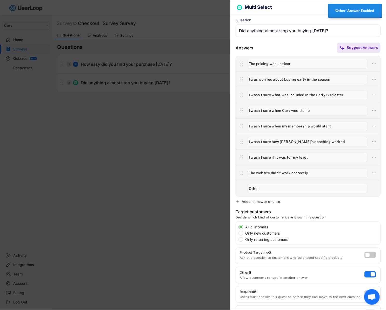
click at [169, 124] on div at bounding box center [193, 155] width 386 height 310
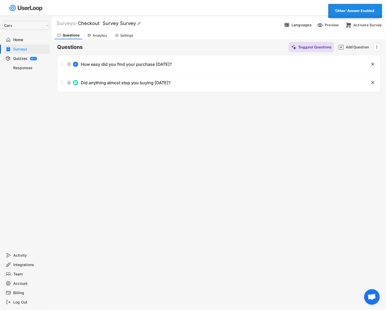
click at [87, 24] on font "Checkout Survey Survey" at bounding box center [107, 23] width 58 height 5
click at [87, 24] on input "input" at bounding box center [144, 23] width 130 height 9
click at [92, 23] on input "input" at bounding box center [144, 23] width 130 height 9
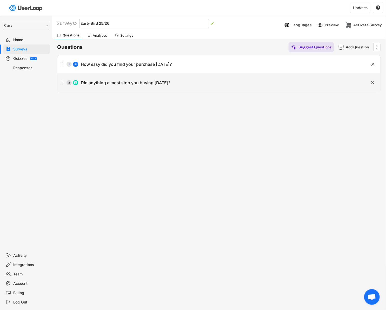
type input "Early Bird 25/26"
click at [147, 145] on div "Surveys Checkout Survey Survey   Languages Preview Add to Shopify Checkout Ac…" at bounding box center [219, 141] width 334 height 250
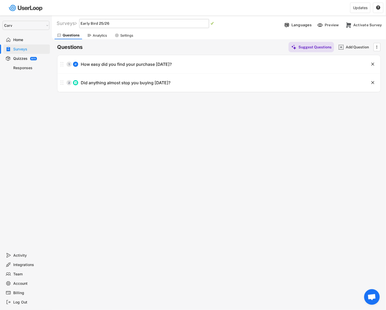
click at [153, 22] on input "input" at bounding box center [144, 23] width 130 height 9
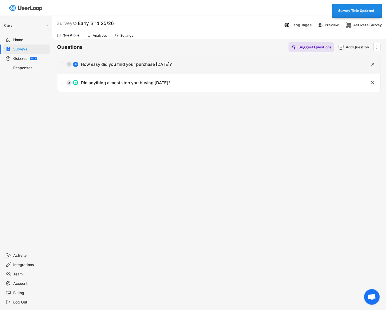
click at [157, 115] on div "Surveys Early Bird 25/26   Languages Preview Add to Shopify Checkout Activate…" at bounding box center [219, 141] width 334 height 250
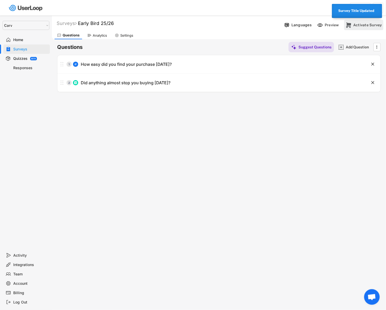
click at [367, 23] on div "Activate Survey" at bounding box center [367, 25] width 29 height 5
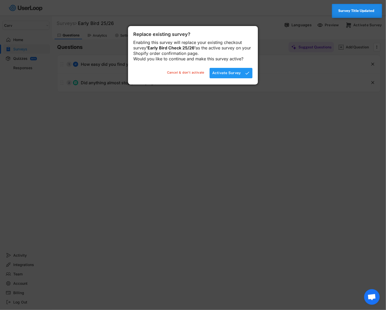
click at [224, 75] on div "Activate Survey" at bounding box center [226, 72] width 29 height 5
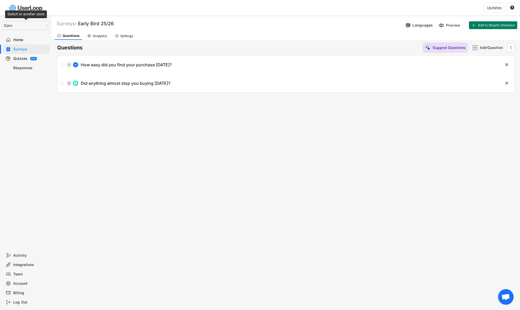
click at [30, 22] on select "Selet a store... Carv Carv USA Carv" at bounding box center [26, 25] width 47 height 9
select select ""1348695171700984260__LOOKUP__1664546256262x474730326317858800""
click at [3, 21] on select "Selet a store... Carv Carv USA Carv" at bounding box center [26, 25] width 47 height 9
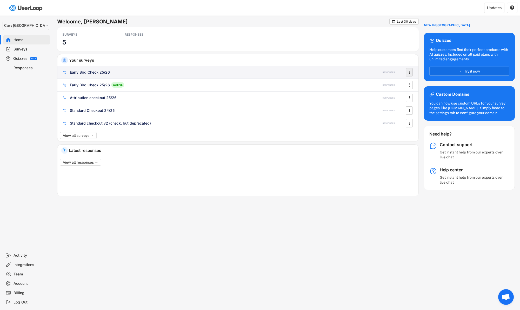
select select ""1348695171700984260__LOOKUP__1664546256262x474730326317858800""
click at [409, 71] on text "" at bounding box center [409, 71] width 1 height 5
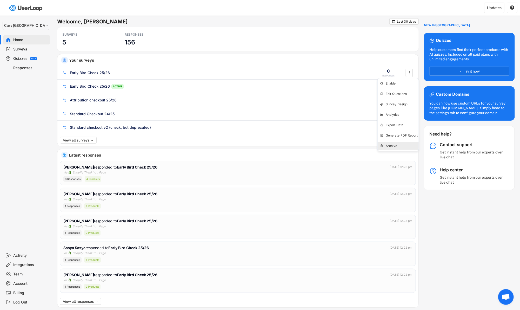
click at [391, 144] on div "Archive" at bounding box center [402, 146] width 33 height 4
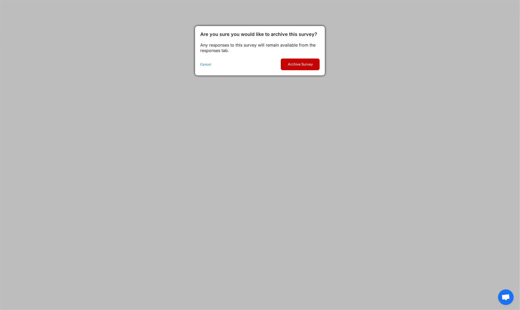
click at [312, 67] on button "Archive Survey" at bounding box center [300, 64] width 39 height 12
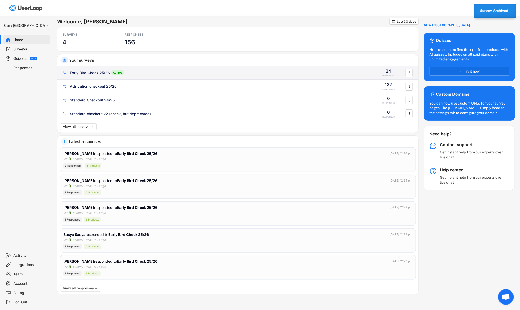
click at [174, 74] on div "Early Bird Check 25/26 ACTIVE" at bounding box center [216, 72] width 308 height 5
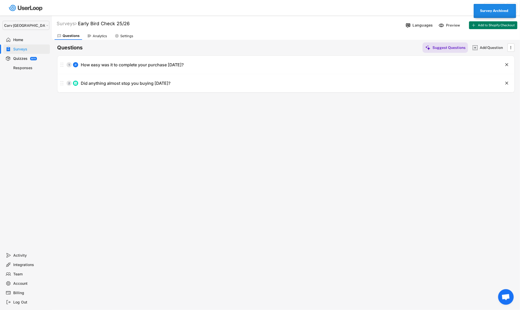
click at [94, 37] on div "Analytics" at bounding box center [100, 36] width 14 height 4
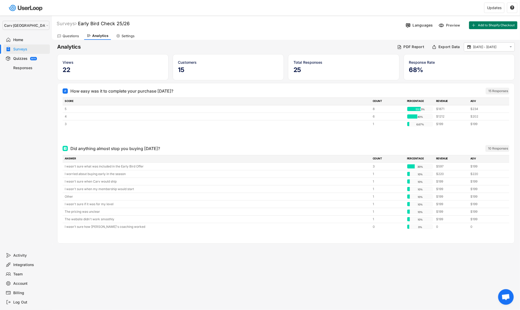
click at [63, 37] on div "Questions" at bounding box center [71, 36] width 16 height 4
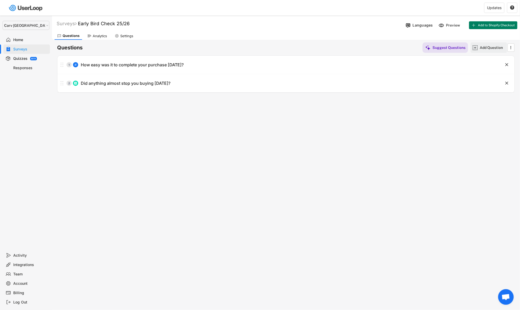
click at [483, 45] on div "Add Question" at bounding box center [493, 47] width 26 height 5
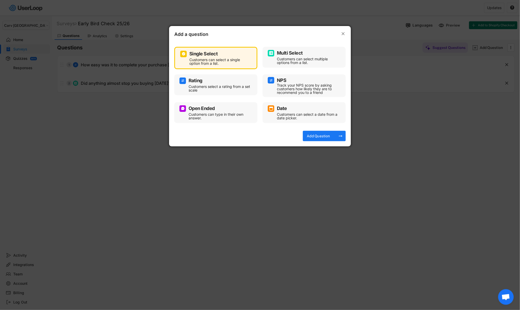
click at [291, 58] on div "Customers can select multiple options from a list." at bounding box center [308, 60] width 62 height 7
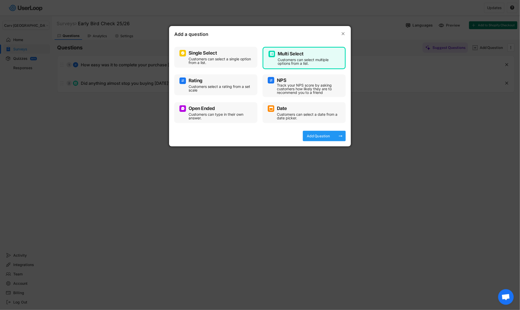
click at [336, 133] on div "Add Question arrow_right_alt" at bounding box center [324, 136] width 43 height 10
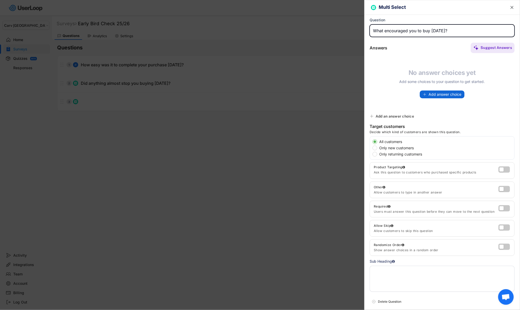
type input "What encouraged you to buy [DATE]?"
click at [427, 94] on button "Add answer choice" at bounding box center [442, 94] width 45 height 8
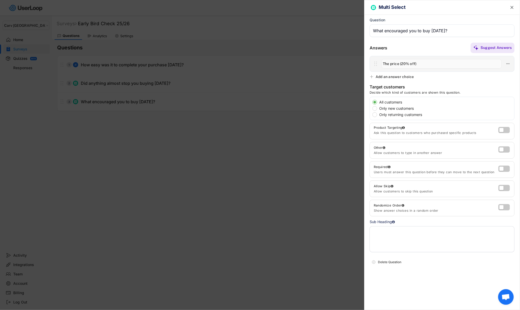
type input "The price (20% off)"
click at [403, 77] on div "Add an answer choice" at bounding box center [394, 76] width 38 height 5
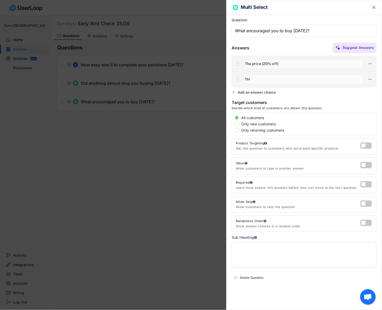
type input "T"
type input "New Carv features (coaching upgrades)"
click at [255, 91] on div "Add an answer choice" at bounding box center [257, 92] width 38 height 5
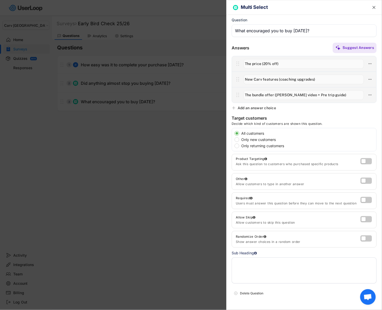
click at [246, 106] on div "Add an answer choice" at bounding box center [257, 107] width 38 height 5
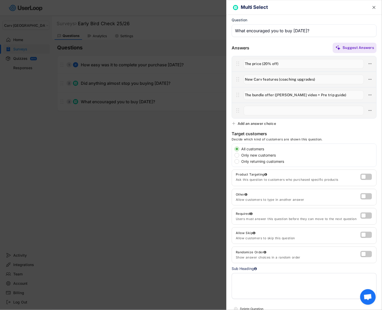
click at [317, 93] on input "input" at bounding box center [304, 95] width 120 height 10
click at [288, 110] on input "input" at bounding box center [304, 111] width 120 height 10
click at [326, 95] on input "input" at bounding box center [304, 95] width 120 height 10
click at [304, 110] on input "input" at bounding box center [304, 111] width 120 height 10
click at [305, 97] on input "input" at bounding box center [304, 95] width 120 height 10
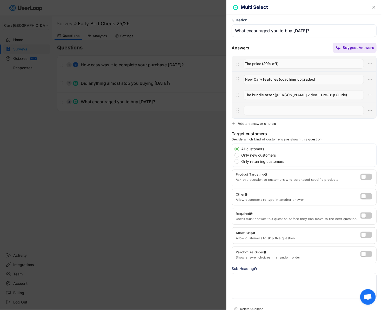
click at [306, 95] on input "input" at bounding box center [304, 95] width 120 height 10
type input "The bundle offer ([PERSON_NAME] videos + Pre-Trip Guide)"
click at [300, 111] on input "input" at bounding box center [304, 111] width 120 height 10
type input "I've been waiting since last season"
click at [271, 124] on div "Add an answer choice" at bounding box center [257, 123] width 38 height 5
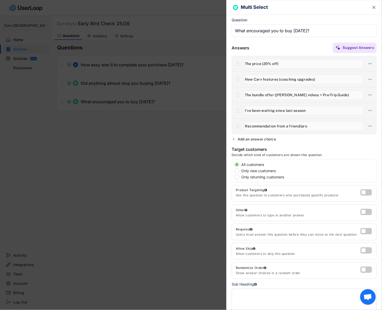
type input "Recommendation from a friend/pro"
click at [263, 137] on div "Add an answer choice" at bounding box center [257, 139] width 38 height 5
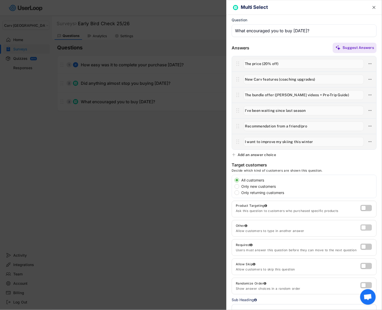
type input "I want to improve my skiing this winter"
click at [366, 228] on label at bounding box center [364, 226] width 11 height 6
click at [0, 0] on input "checkbox" at bounding box center [0, 0] width 0 height 0
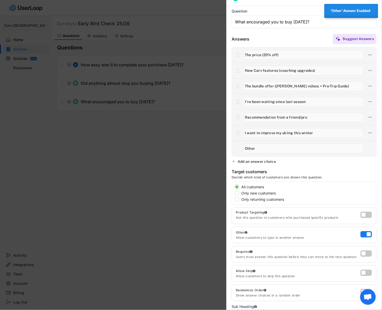
scroll to position [17, 0]
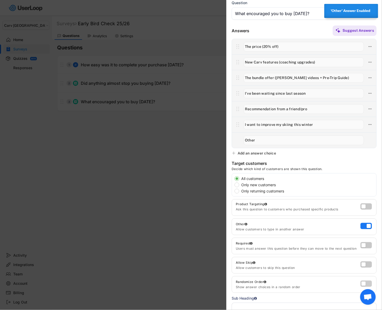
click at [365, 281] on label at bounding box center [364, 282] width 11 height 6
click at [0, 0] on input "checkbox" at bounding box center [0, 0] width 0 height 0
click at [365, 264] on label at bounding box center [364, 263] width 11 height 6
click at [0, 0] on input "checkbox" at bounding box center [0, 0] width 0 height 0
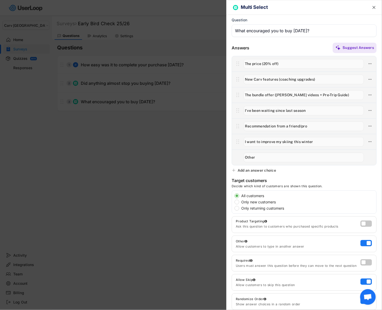
click at [162, 136] on div at bounding box center [191, 155] width 382 height 310
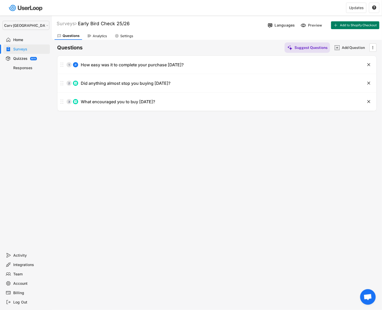
click at [129, 136] on div "Surveys Early Bird Check 25/26 Languages Preview Add to Shopify Checkout Questi…" at bounding box center [217, 141] width 330 height 250
click at [90, 40] on div "Questions Suggest Questions Add Question  No questions yet Add some questions …" at bounding box center [217, 75] width 320 height 71
click at [94, 38] on div "Analytics" at bounding box center [97, 36] width 25 height 8
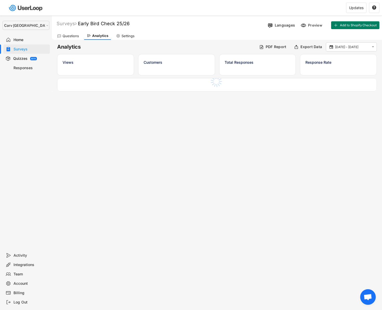
select select ""1348695171700984260__LOOKUP__1664546256262x474730326317858800""
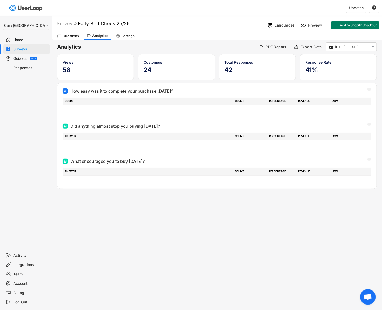
click at [203, 246] on div "missing element 2% 2% 0% 0% Surveys Early Bird Check 25/26 Languages Preview Ad…" at bounding box center [191, 155] width 382 height 310
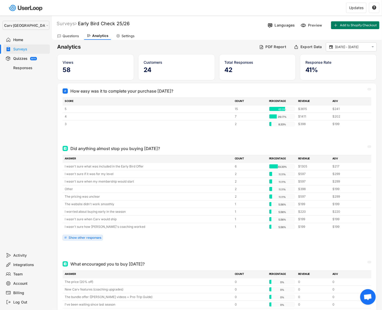
click at [28, 131] on div "Selet a store... Carv Carv USA Carv Home Surveys Quizzes BETA Responses" at bounding box center [26, 133] width 52 height 235
